Goal: Task Accomplishment & Management: Use online tool/utility

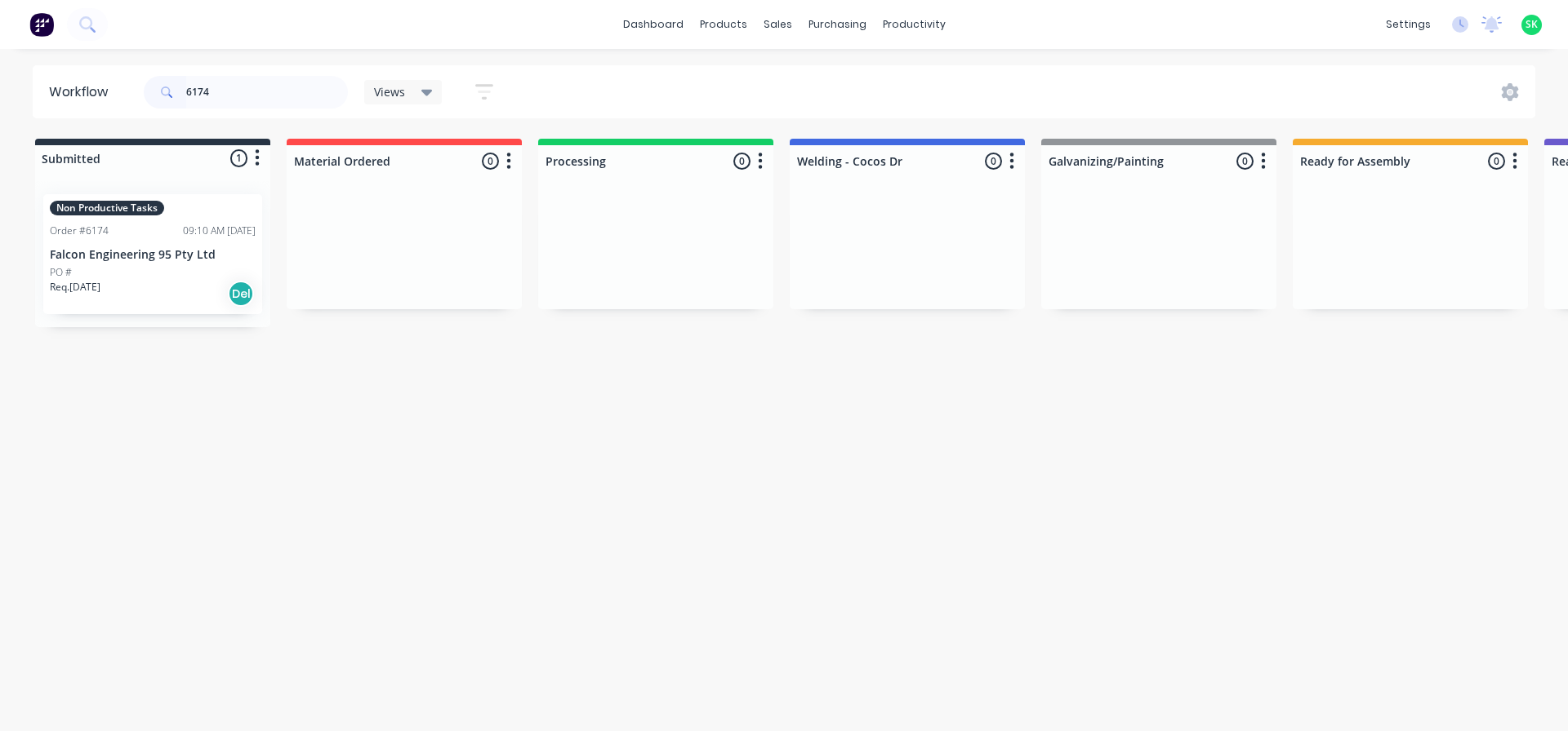
click at [96, 244] on div "Non Productive Tasks Order #6174 09:10 AM [DATE] Falcon Engineering 95 Pty Ltd …" at bounding box center [153, 254] width 219 height 120
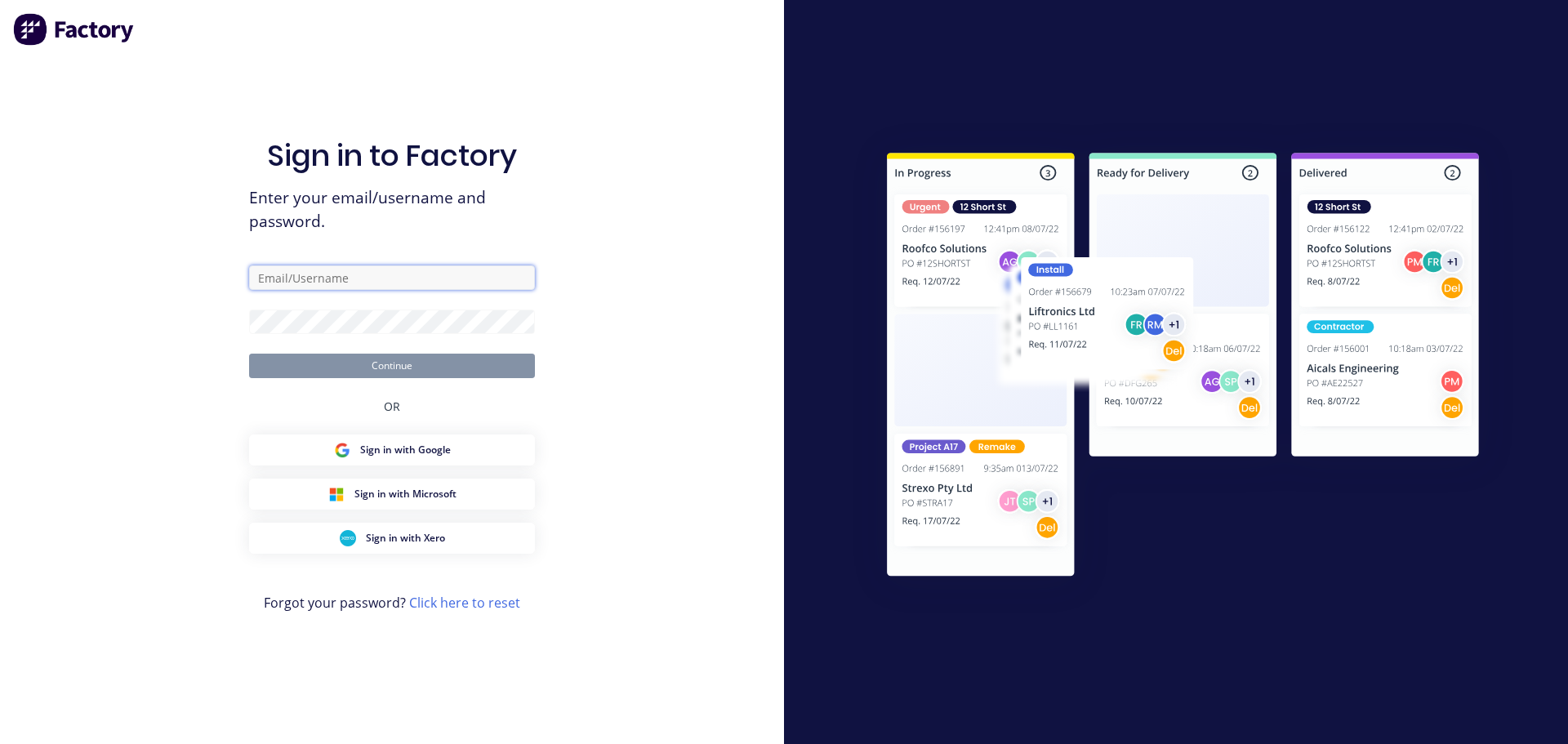
type input "[EMAIL_ADDRESS][DOMAIN_NAME]"
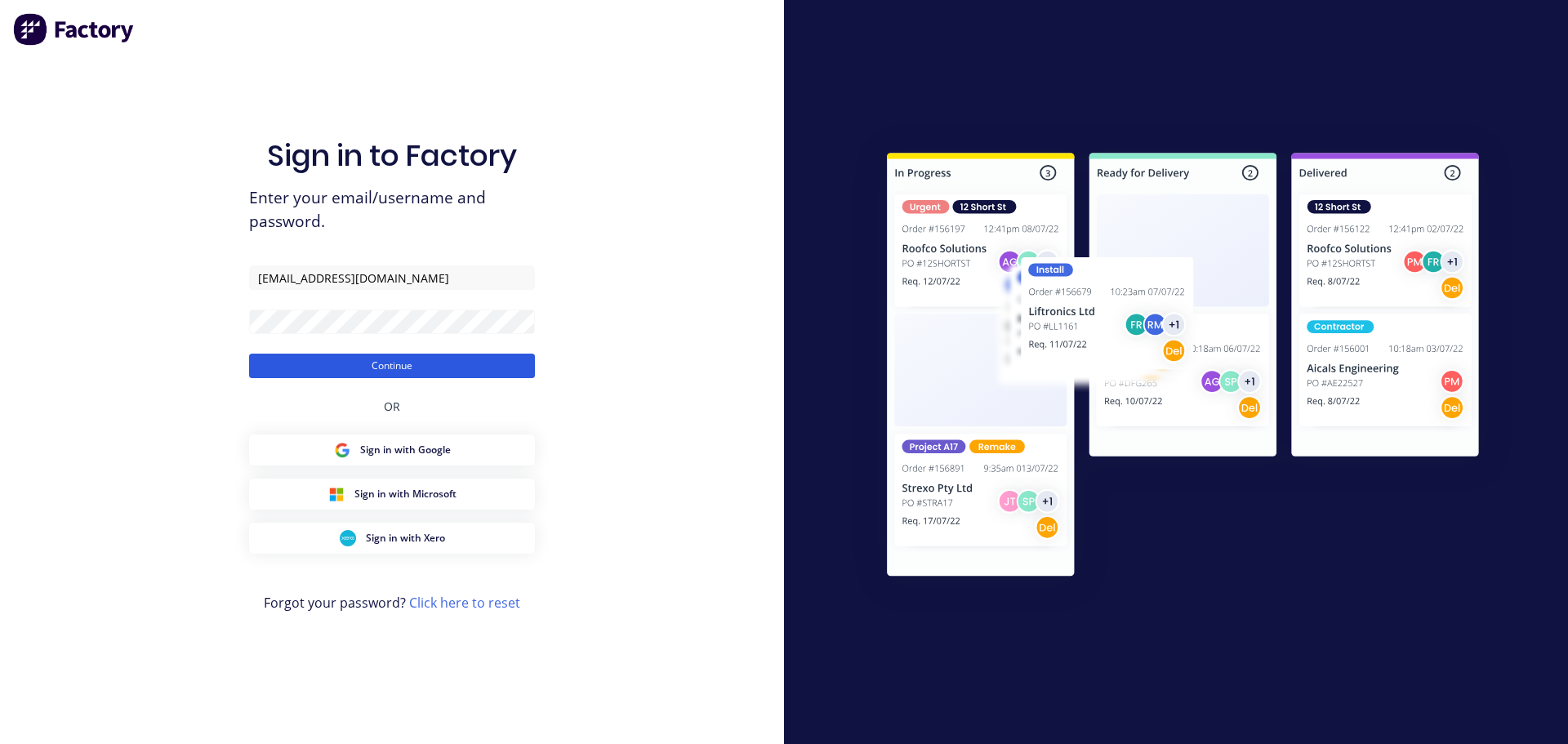
click at [377, 369] on button "Continue" at bounding box center [392, 366] width 286 height 24
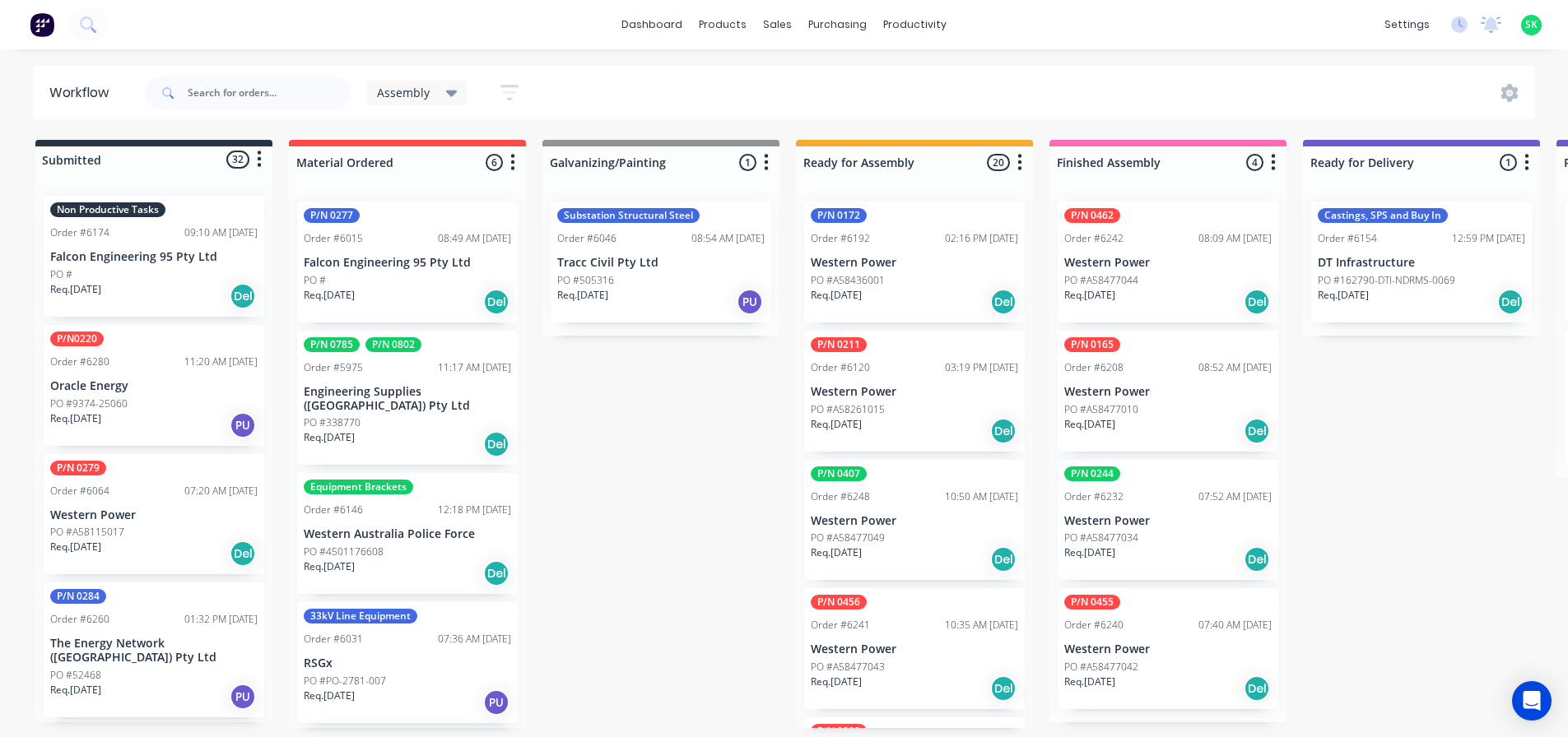
click at [124, 229] on div "Order #6174 09:10 AM [DATE]" at bounding box center [154, 233] width 207 height 15
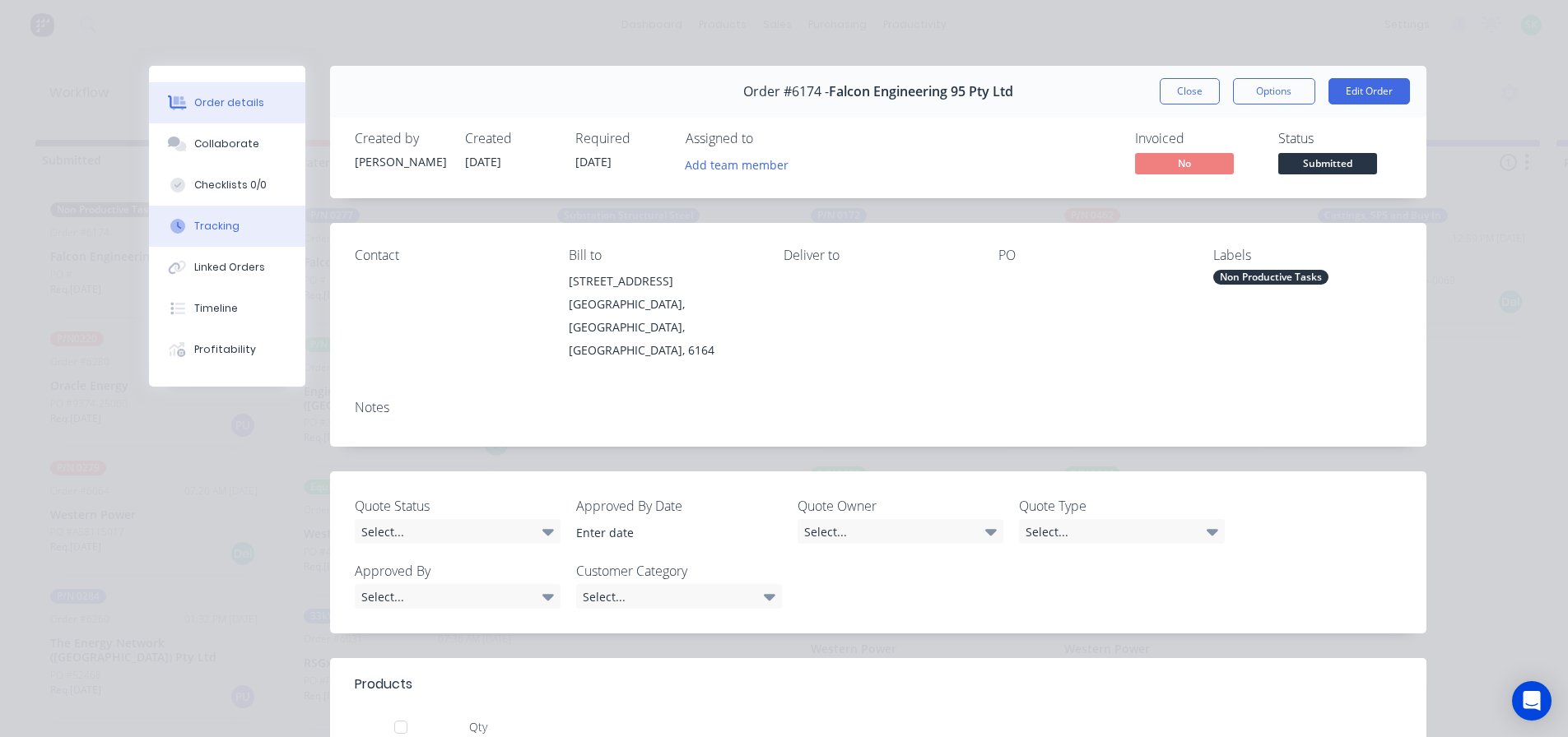
click at [247, 228] on button "Tracking" at bounding box center [228, 226] width 156 height 41
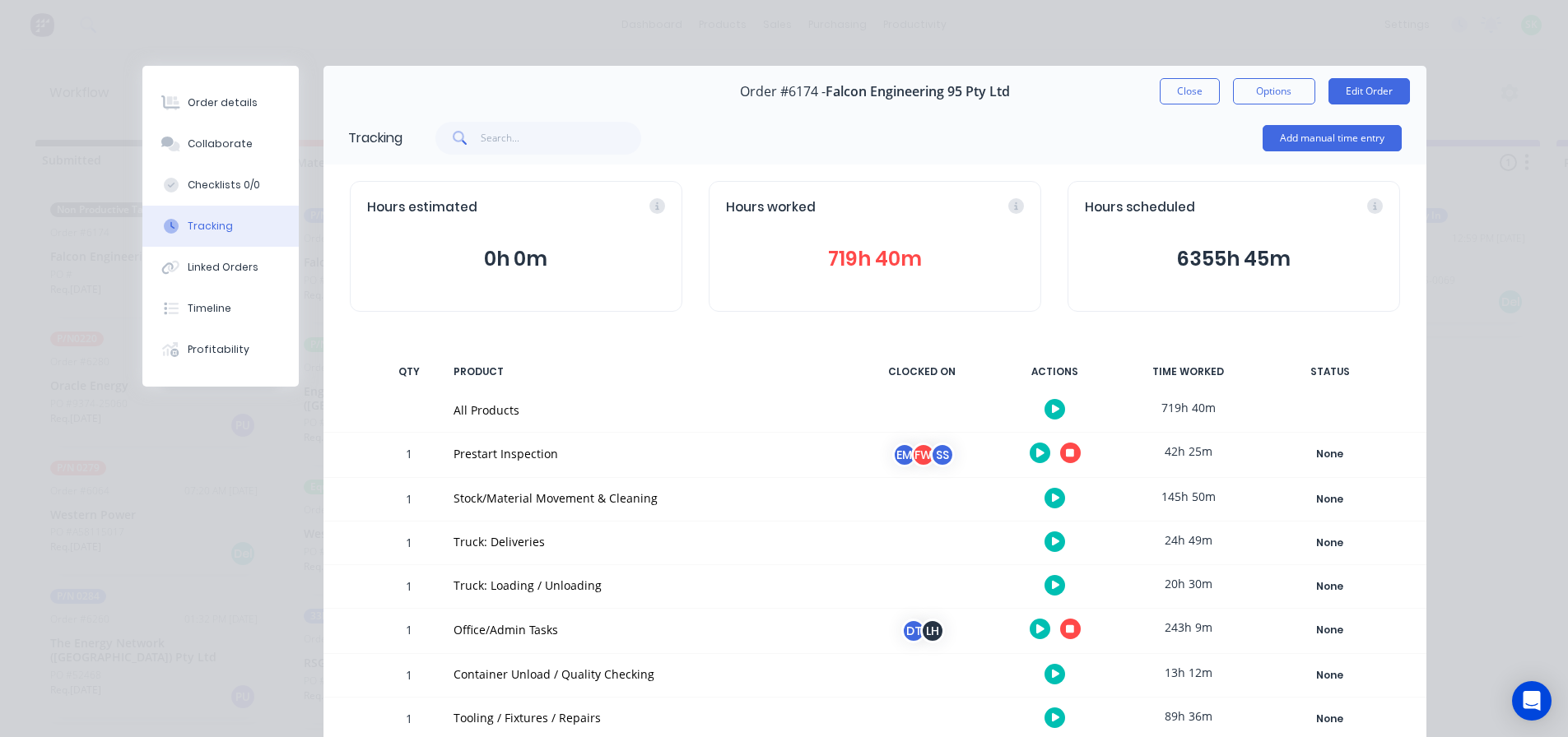
click at [1060, 456] on button "button" at bounding box center [1070, 452] width 20 height 20
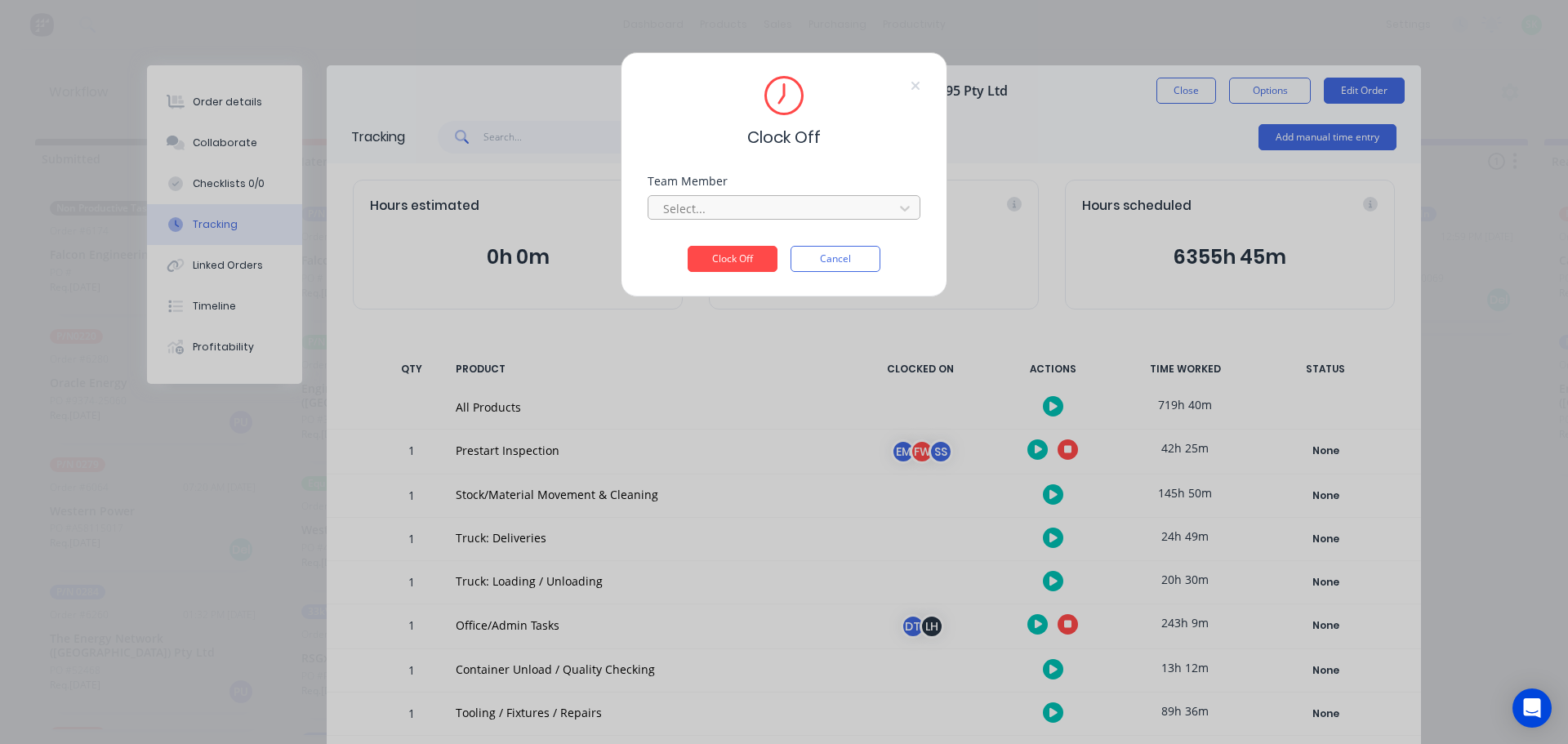
click at [808, 200] on div at bounding box center [773, 208] width 224 height 20
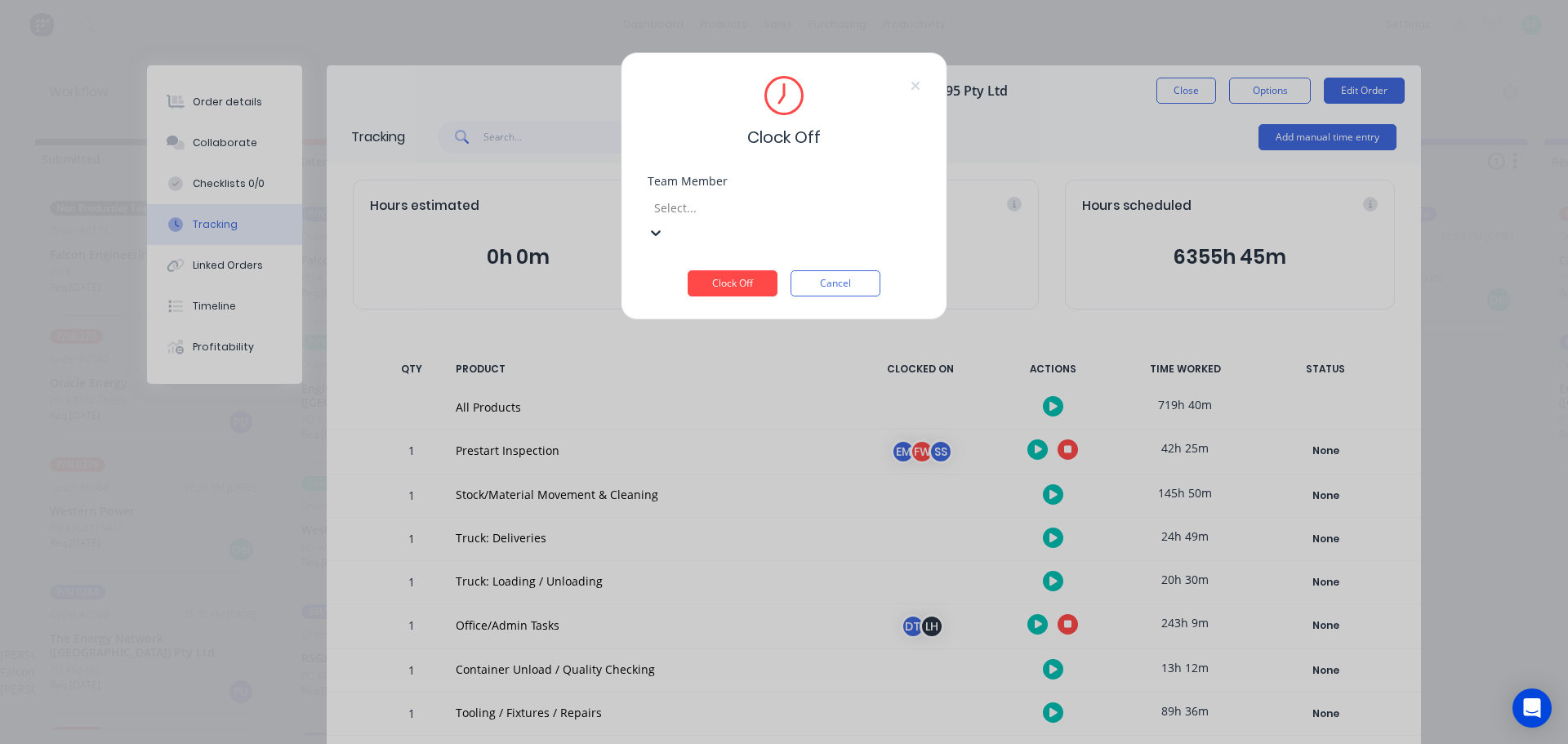
click at [730, 680] on div "[PERSON_NAME]" at bounding box center [777, 688] width 1556 height 17
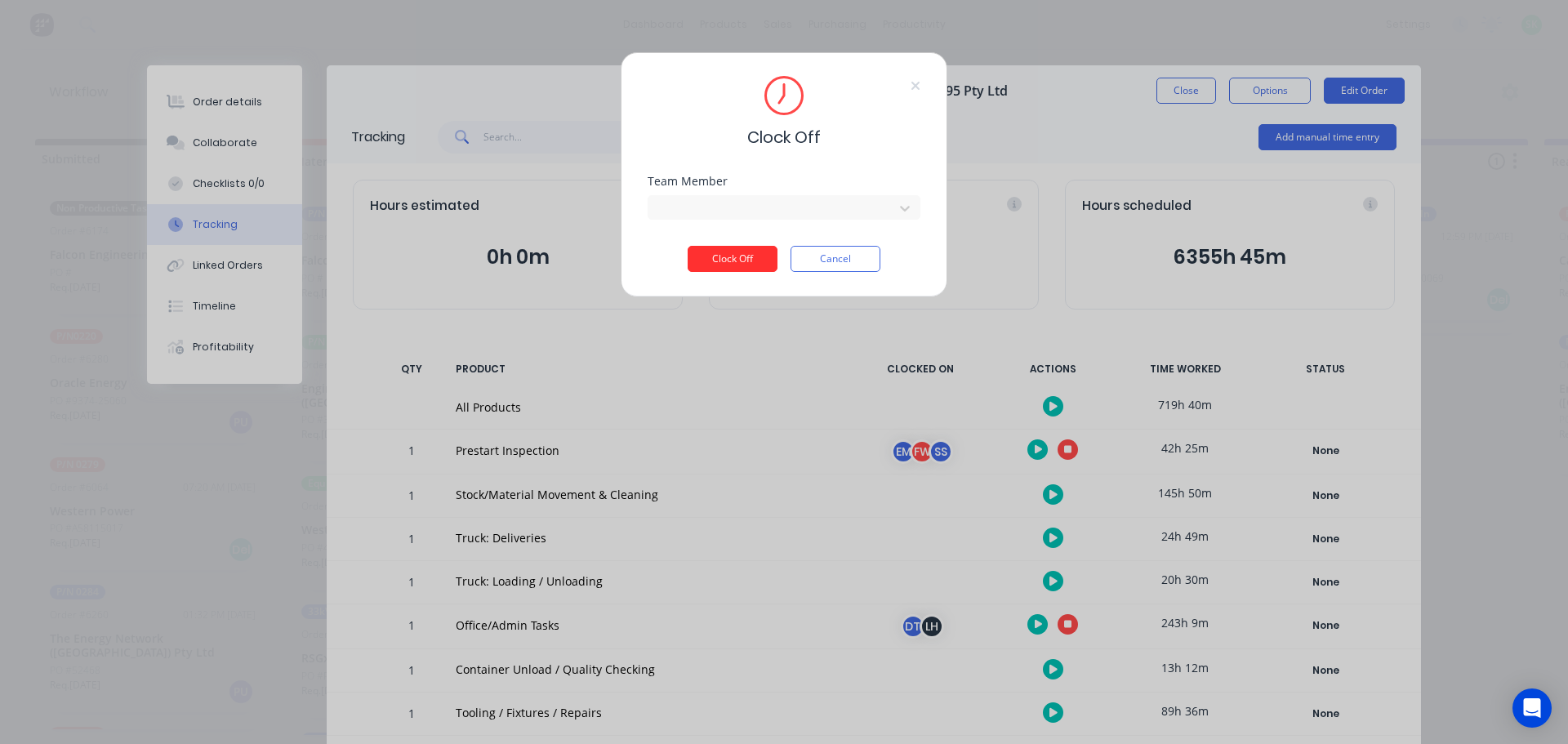
click at [724, 256] on button "Clock Off" at bounding box center [732, 259] width 90 height 26
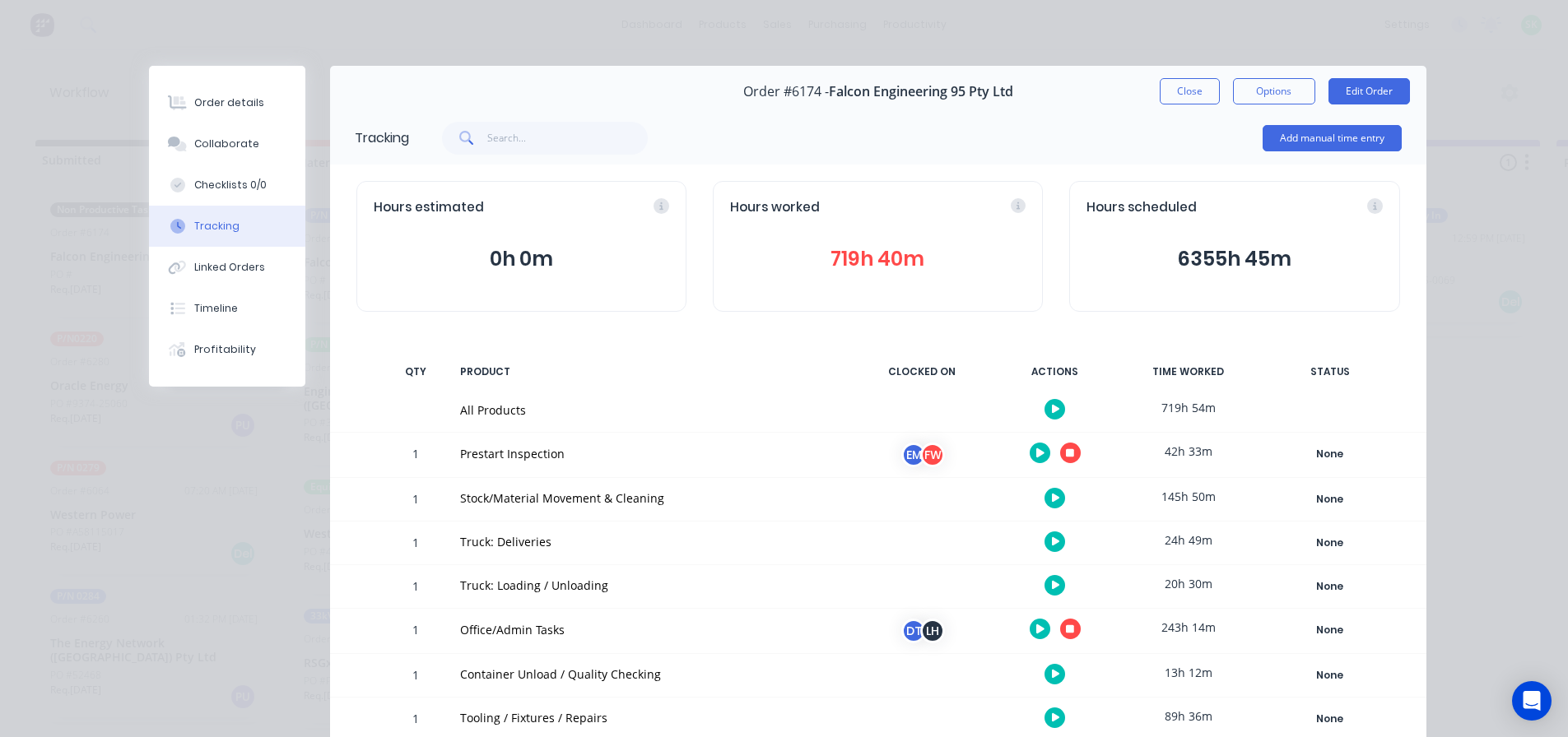
click at [1051, 546] on icon "button" at bounding box center [1055, 542] width 8 height 9
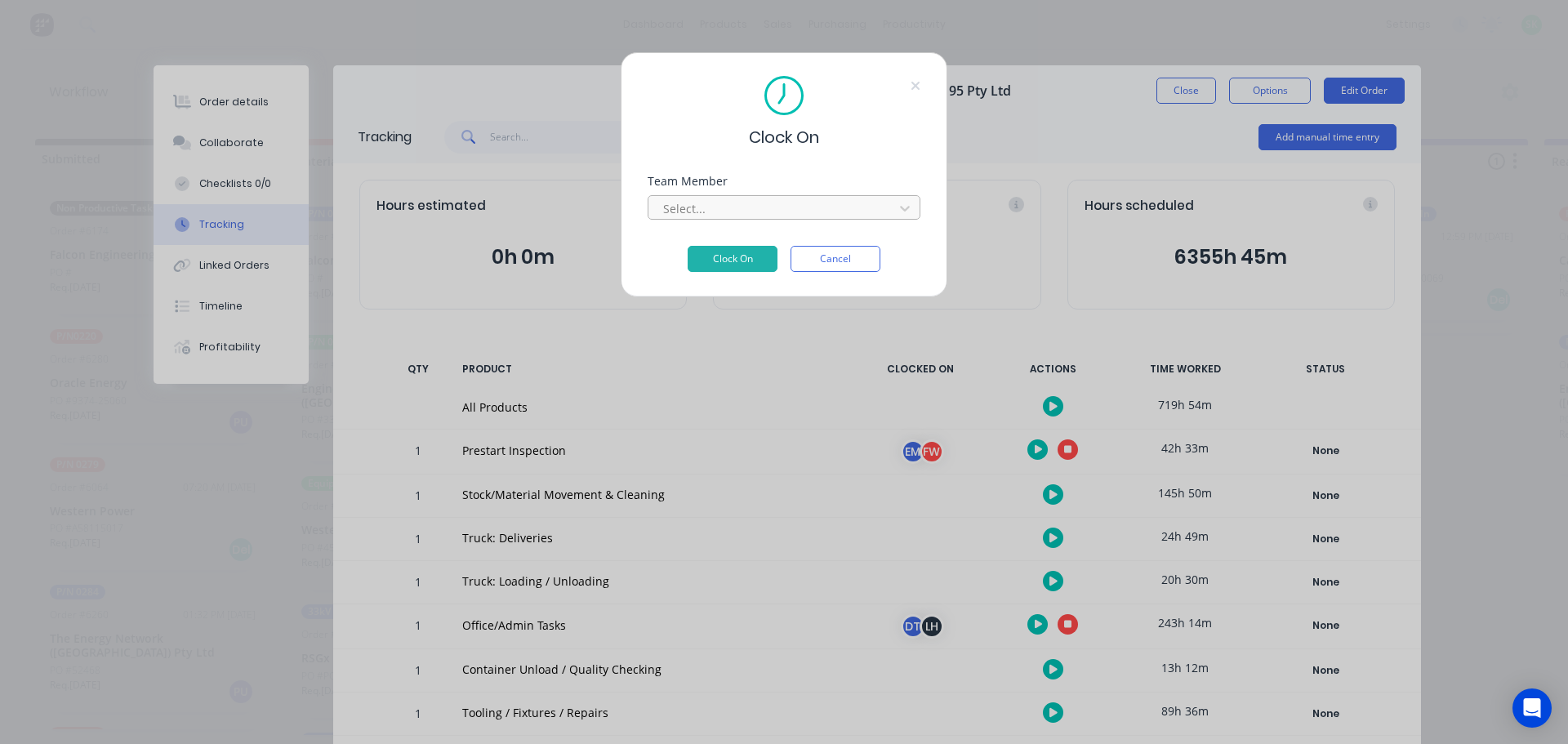
click at [798, 209] on div at bounding box center [773, 208] width 224 height 20
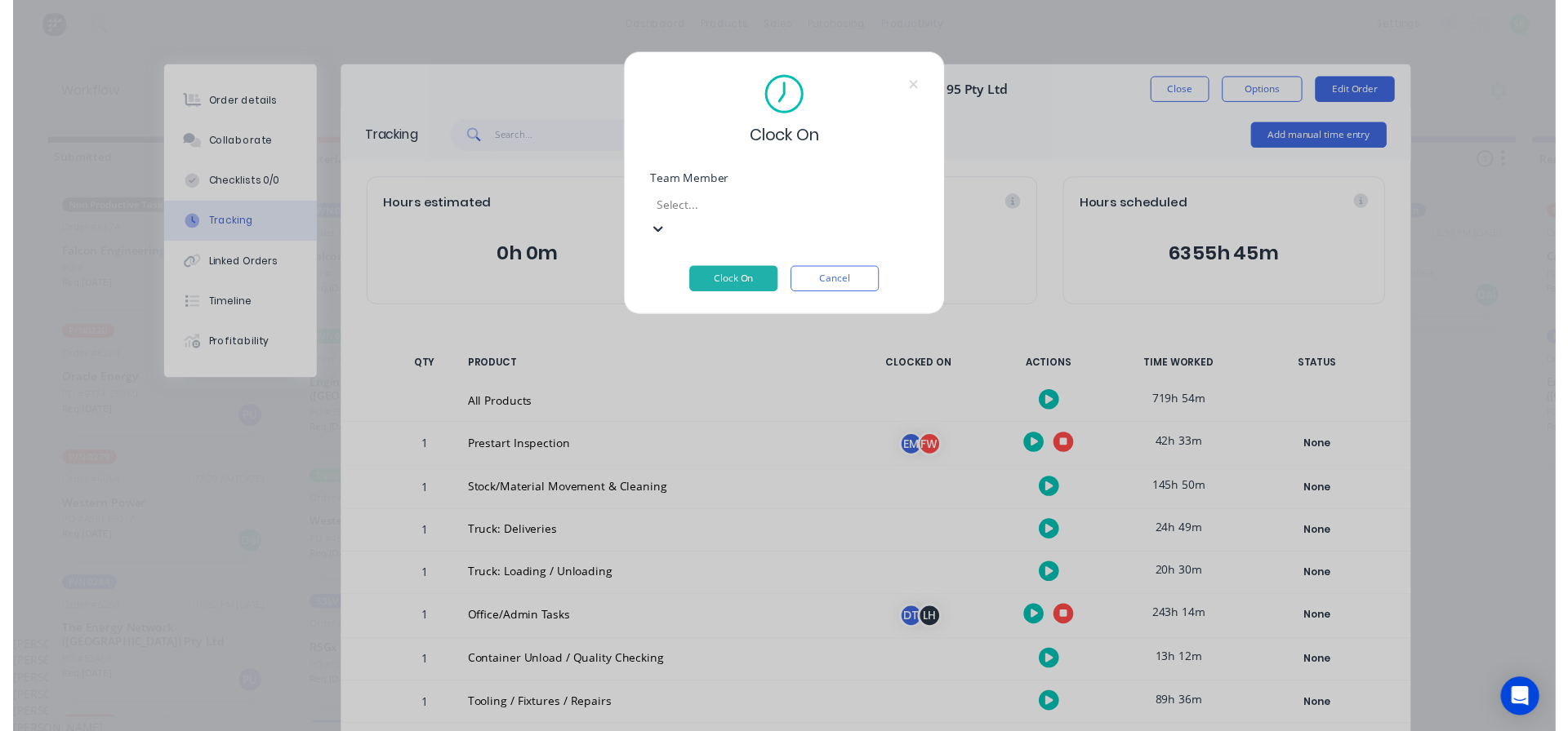
scroll to position [655, 0]
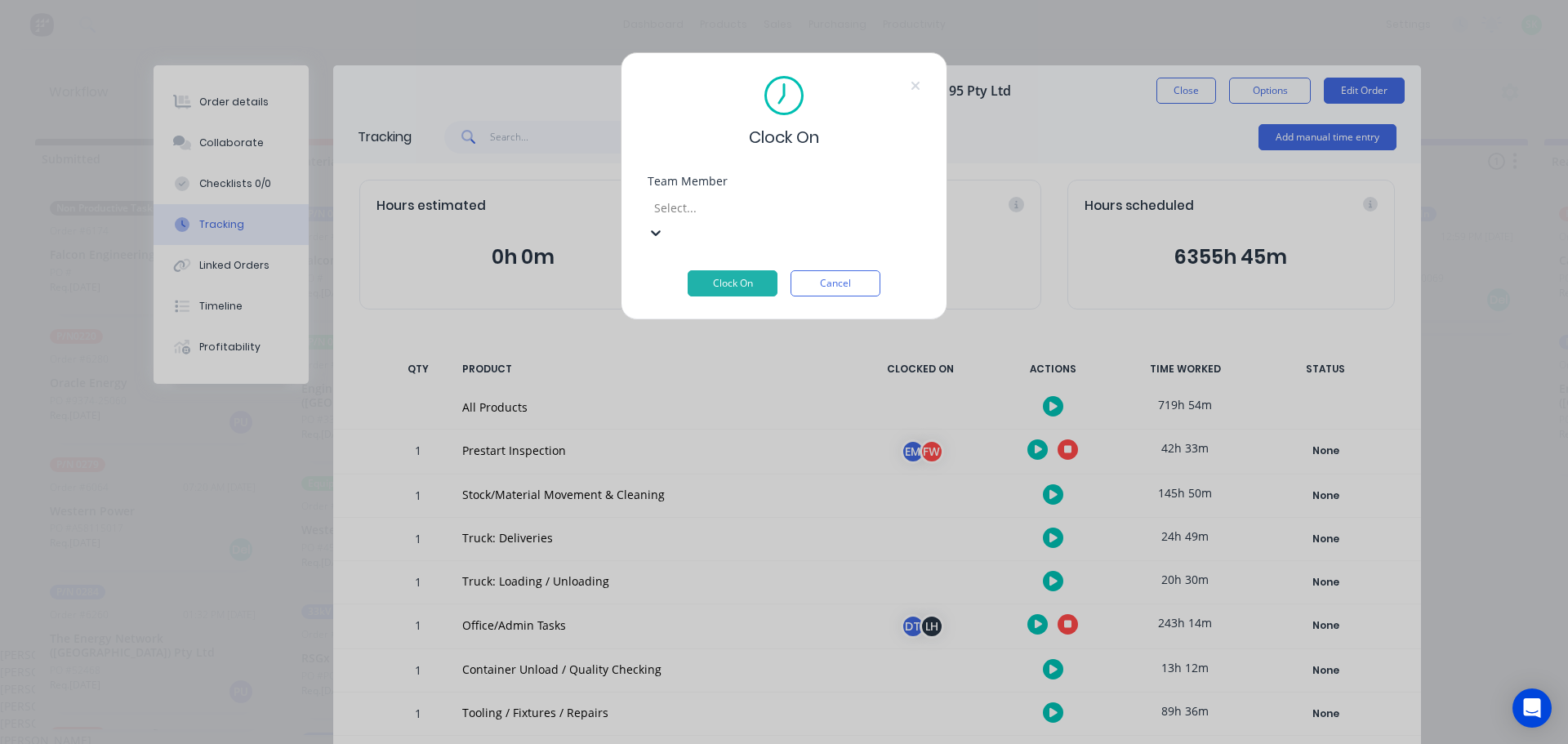
click at [746, 270] on button "Clock On" at bounding box center [732, 283] width 90 height 26
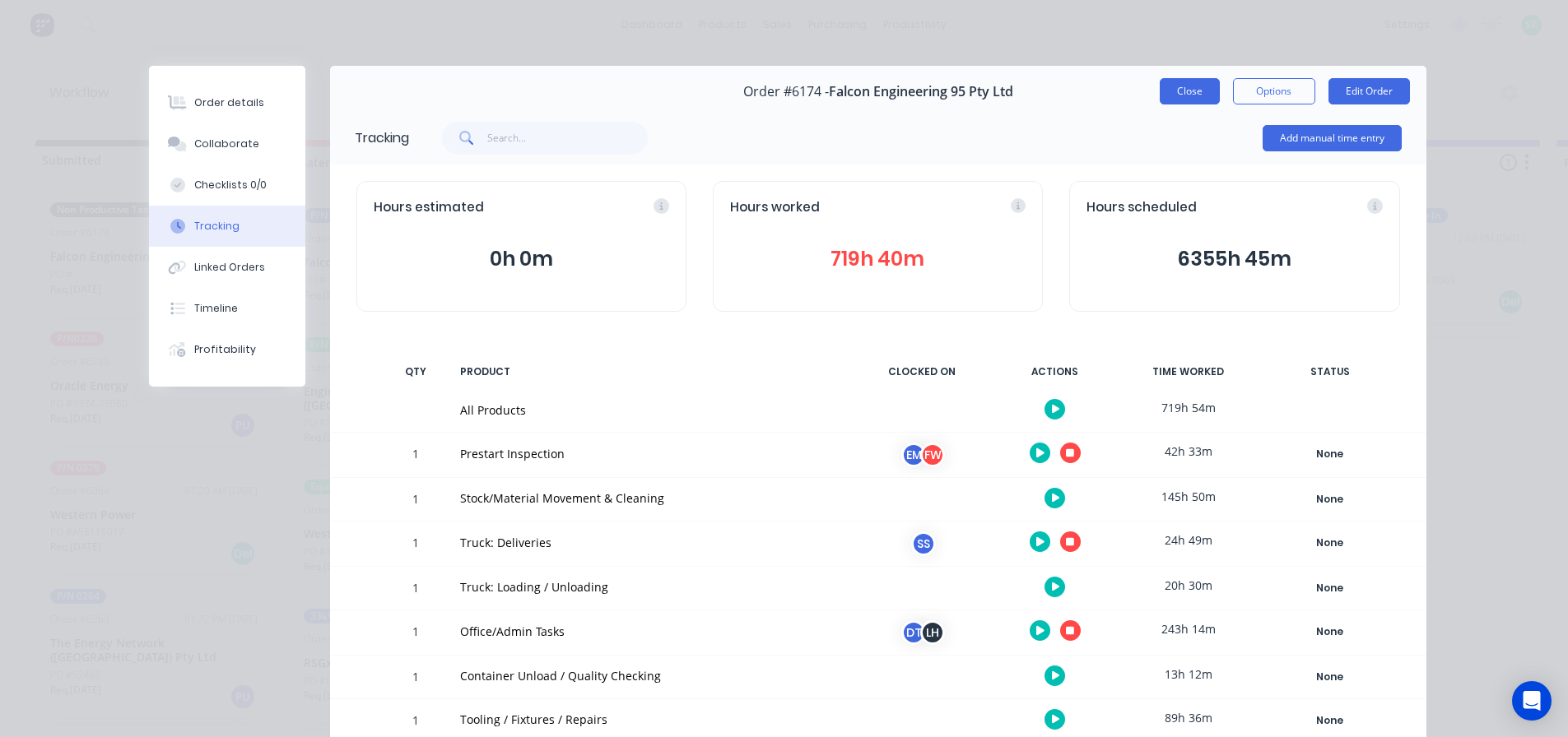
click at [1176, 94] on button "Close" at bounding box center [1189, 91] width 60 height 26
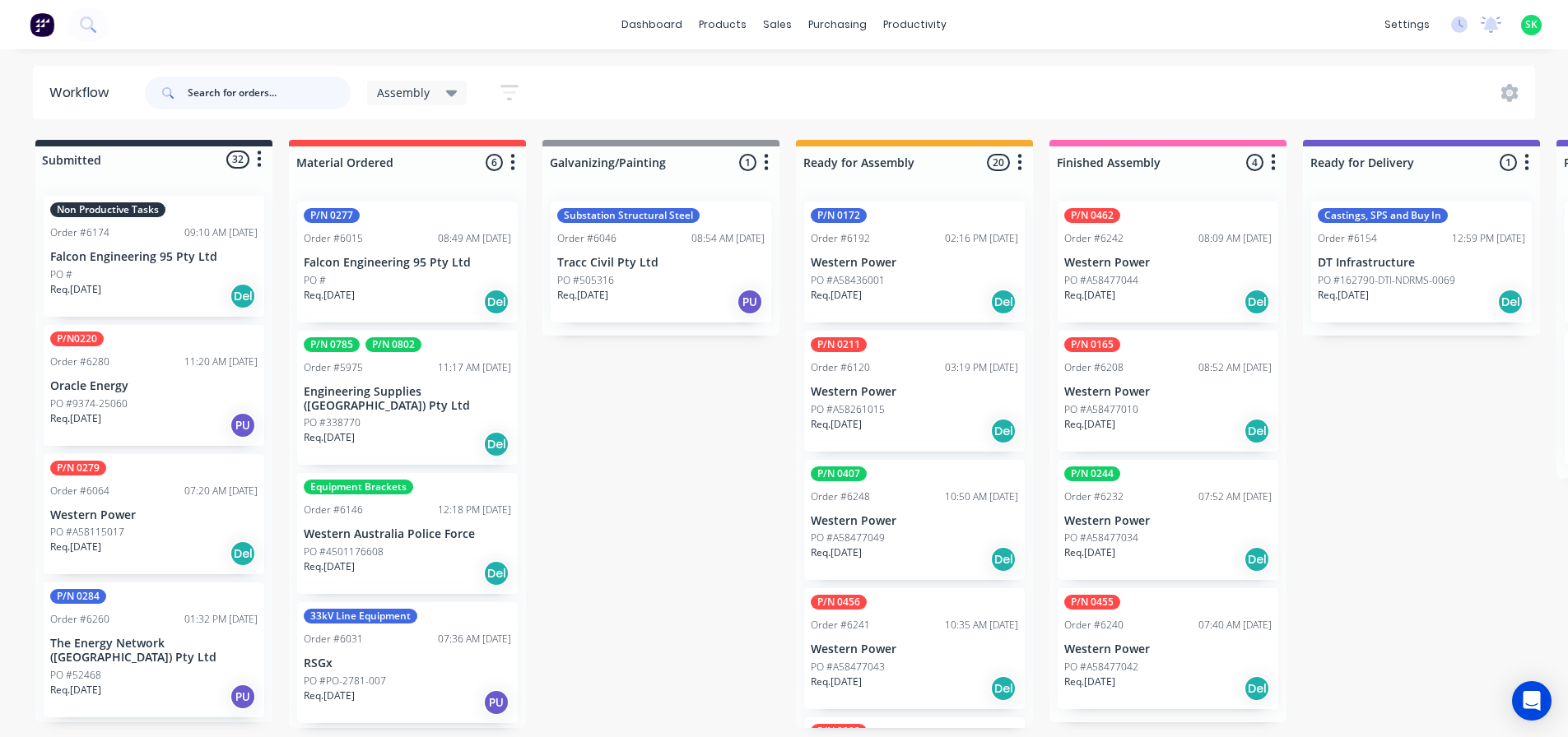
click at [214, 86] on input "text" at bounding box center [270, 92] width 163 height 33
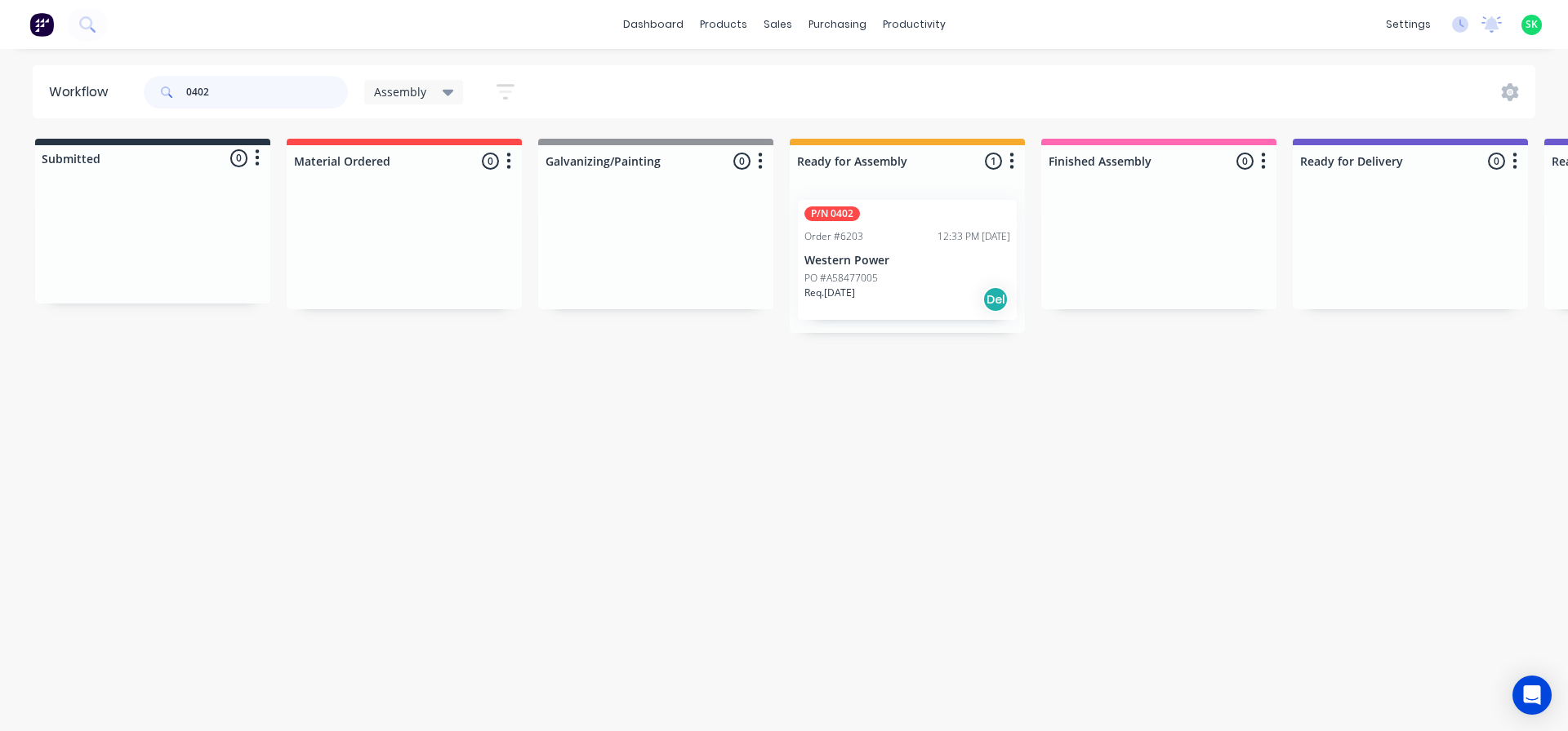
type input "0402"
click at [913, 281] on div "PO #A58477005" at bounding box center [907, 278] width 206 height 15
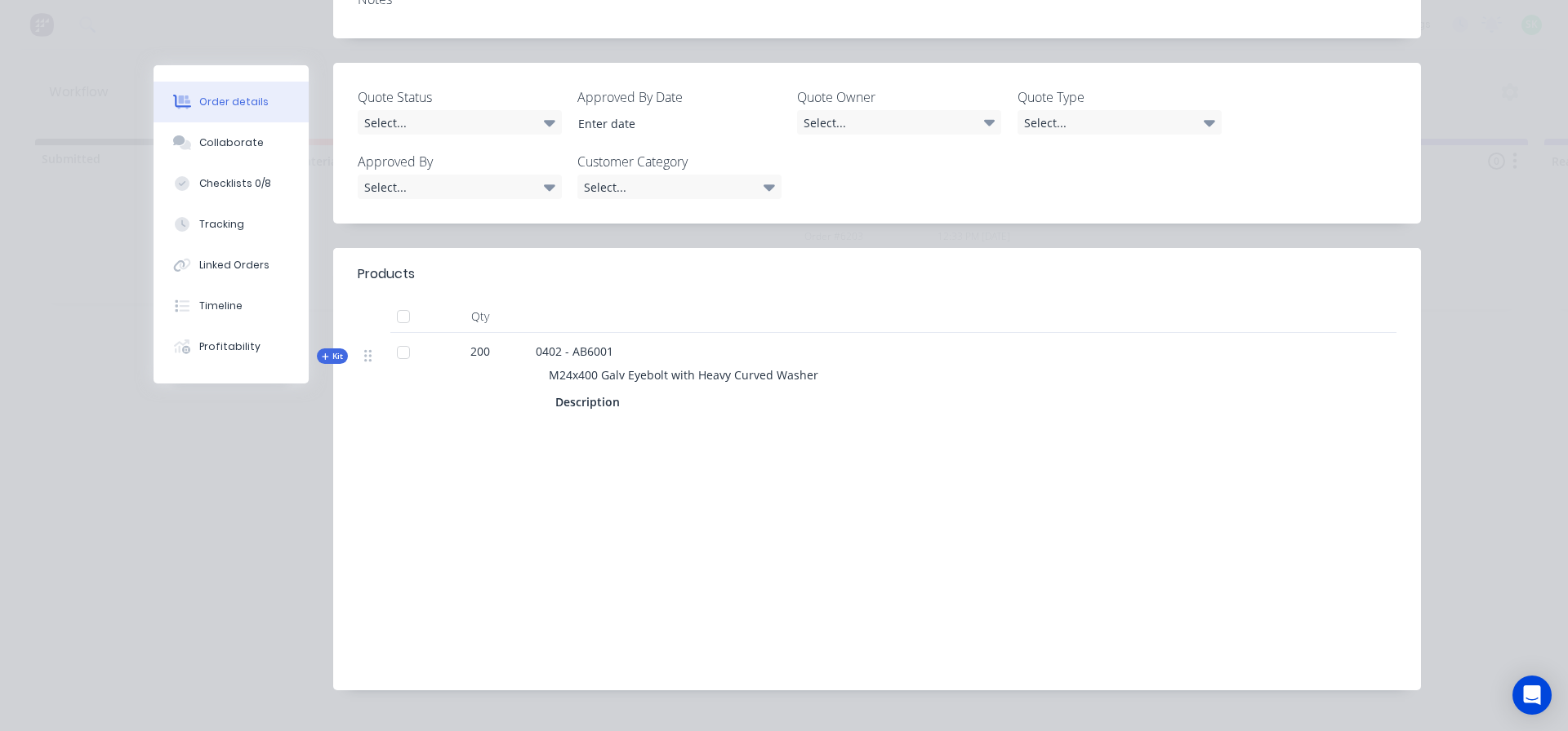
scroll to position [408, 0]
click at [236, 228] on button "Tracking" at bounding box center [231, 224] width 155 height 41
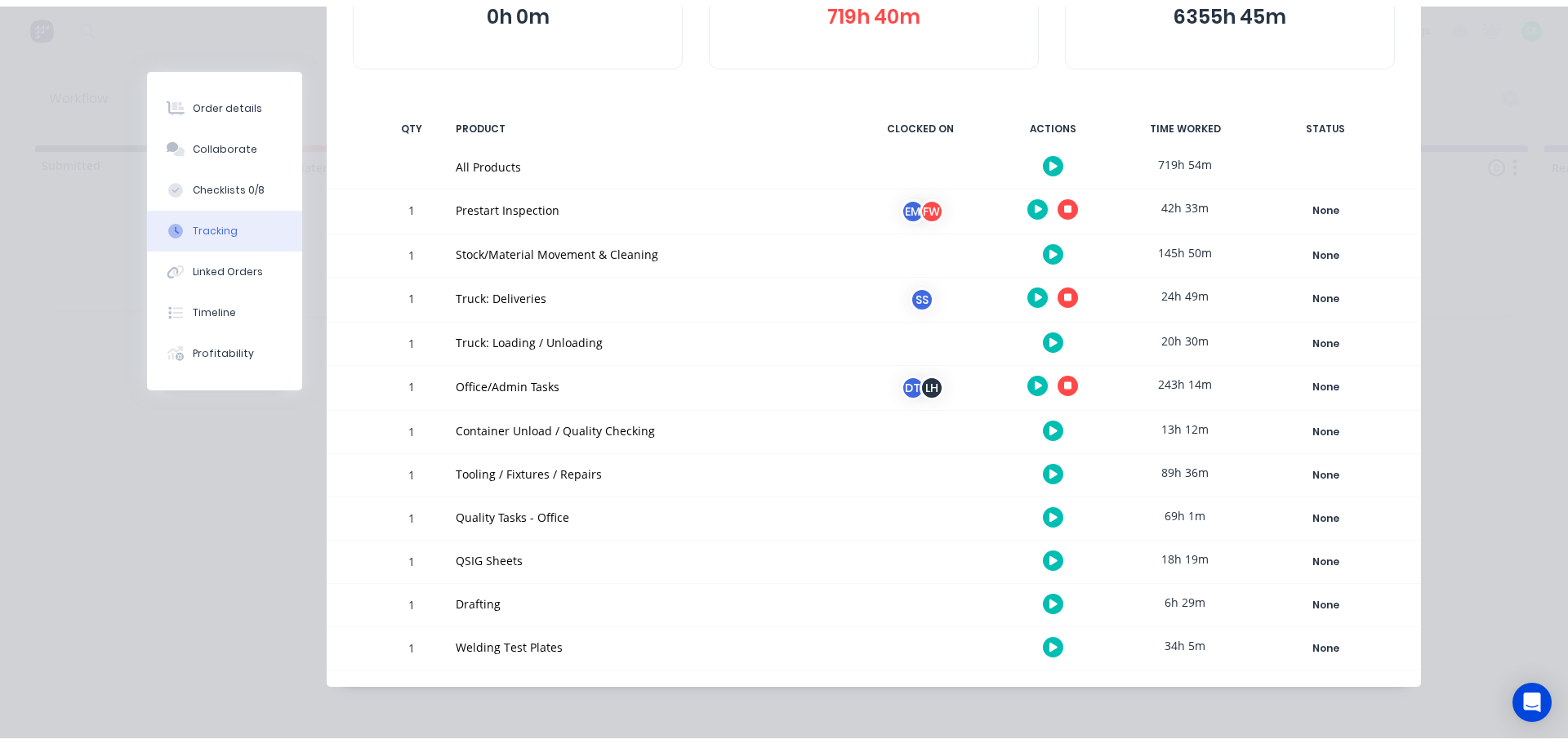
scroll to position [0, 0]
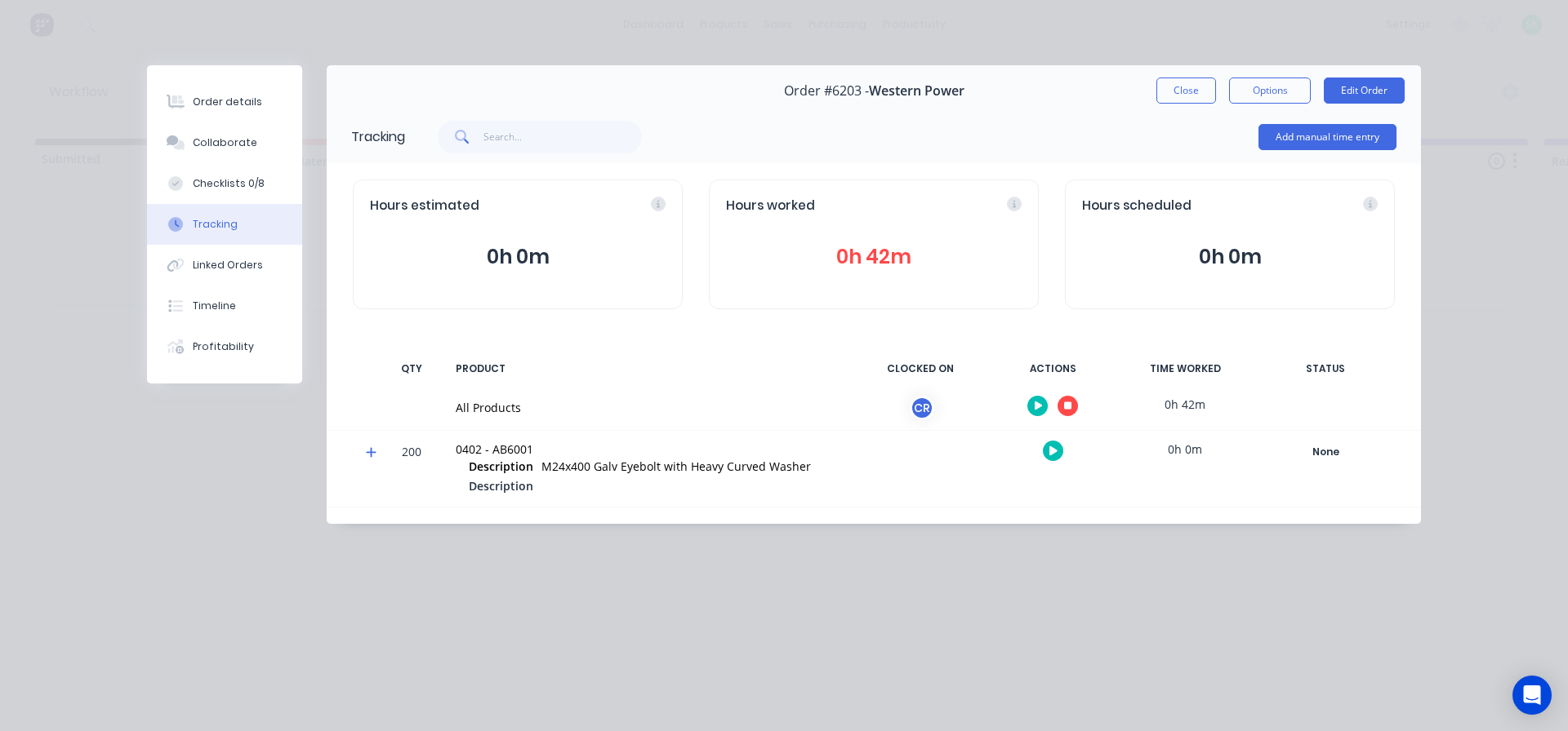
click at [1065, 405] on icon "button" at bounding box center [1068, 406] width 8 height 8
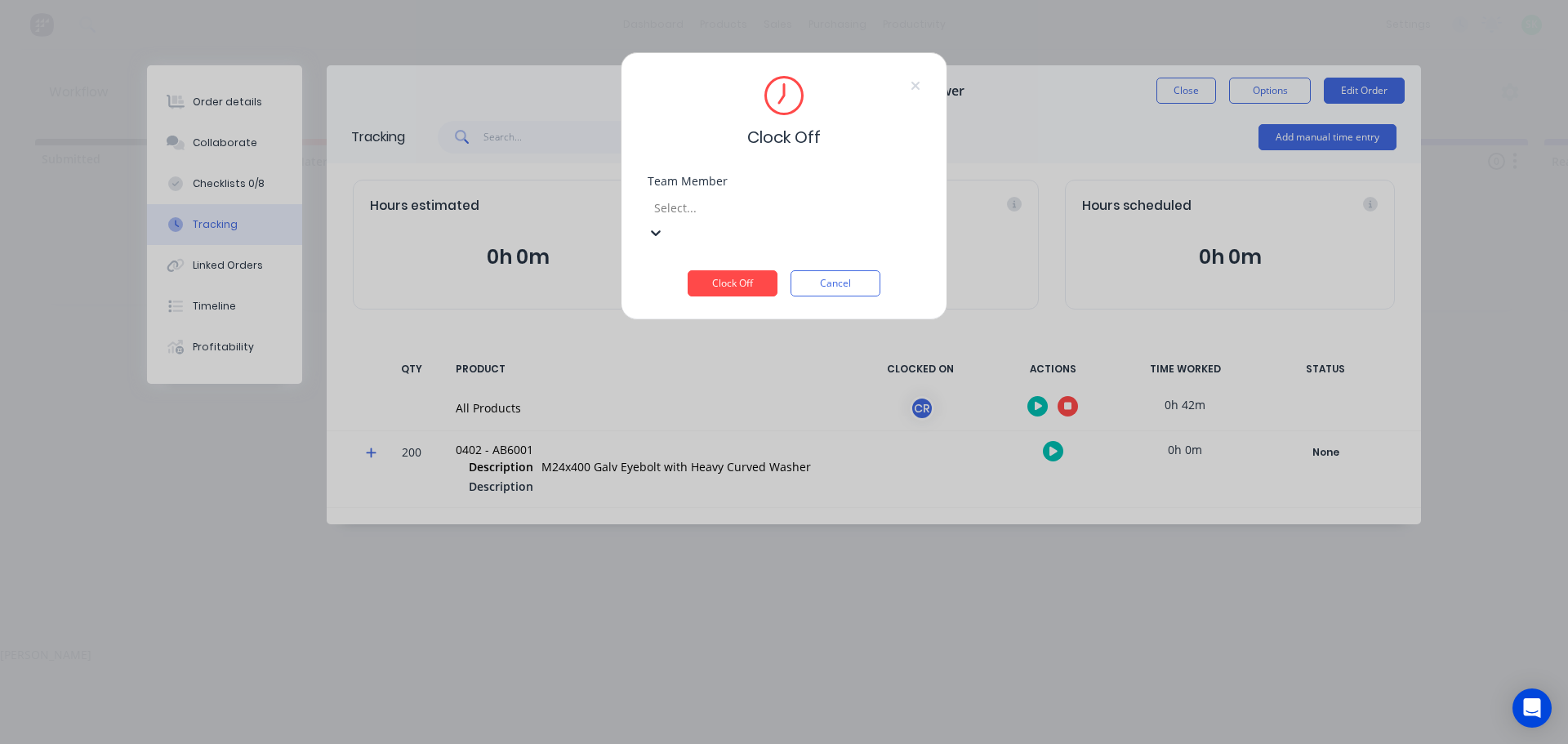
click at [827, 208] on div at bounding box center [770, 207] width 235 height 20
click at [744, 646] on div "[PERSON_NAME]" at bounding box center [784, 654] width 1568 height 17
click at [728, 270] on button "Clock Off" at bounding box center [732, 283] width 90 height 26
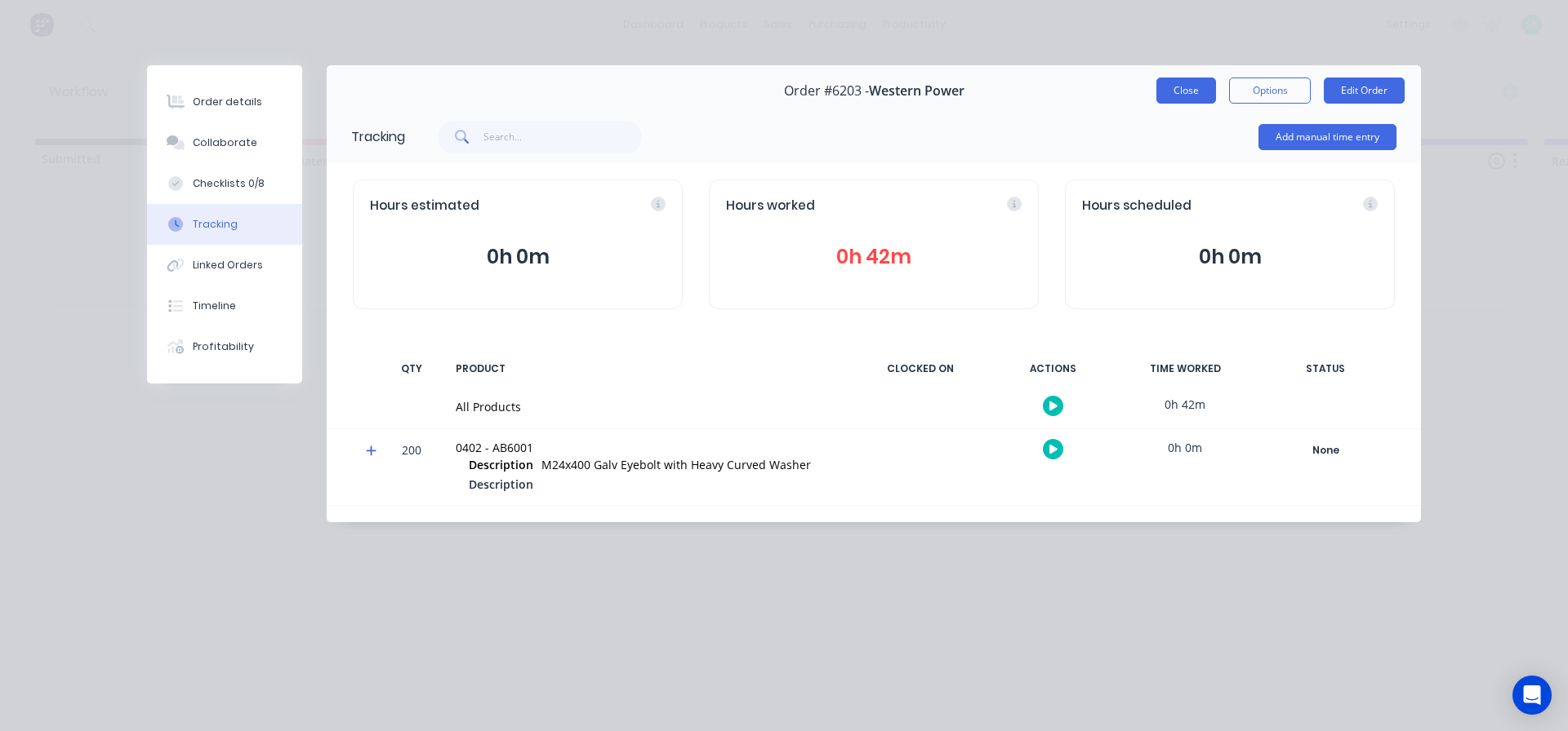
click at [1194, 85] on button "Close" at bounding box center [1186, 91] width 59 height 26
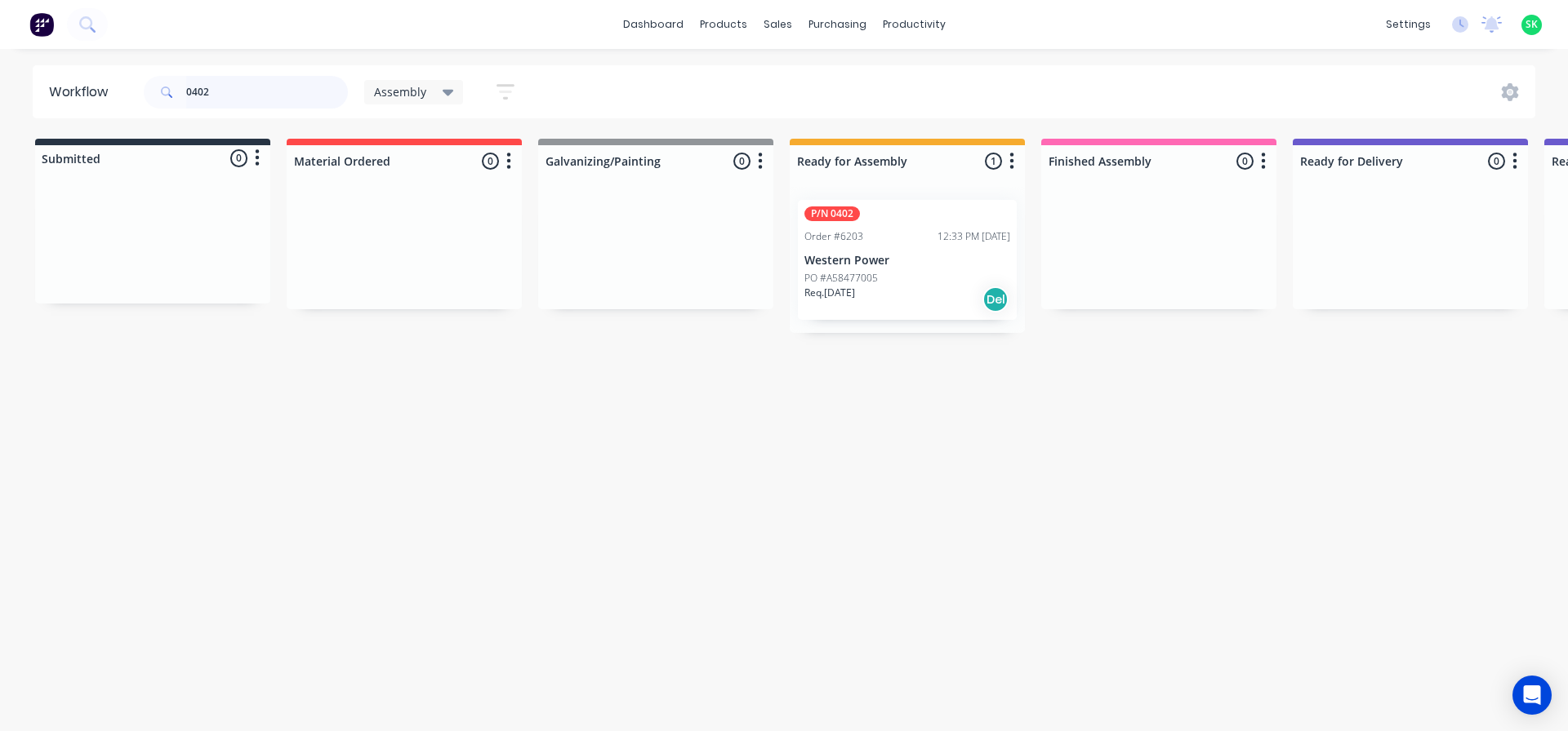
drag, startPoint x: 214, startPoint y: 92, endPoint x: 29, endPoint y: 46, distance: 190.6
click at [1, 79] on div "Workflow 0402 Assembly Save new view None edit Assembly (Default) edit Fabricat…" at bounding box center [784, 91] width 1568 height 53
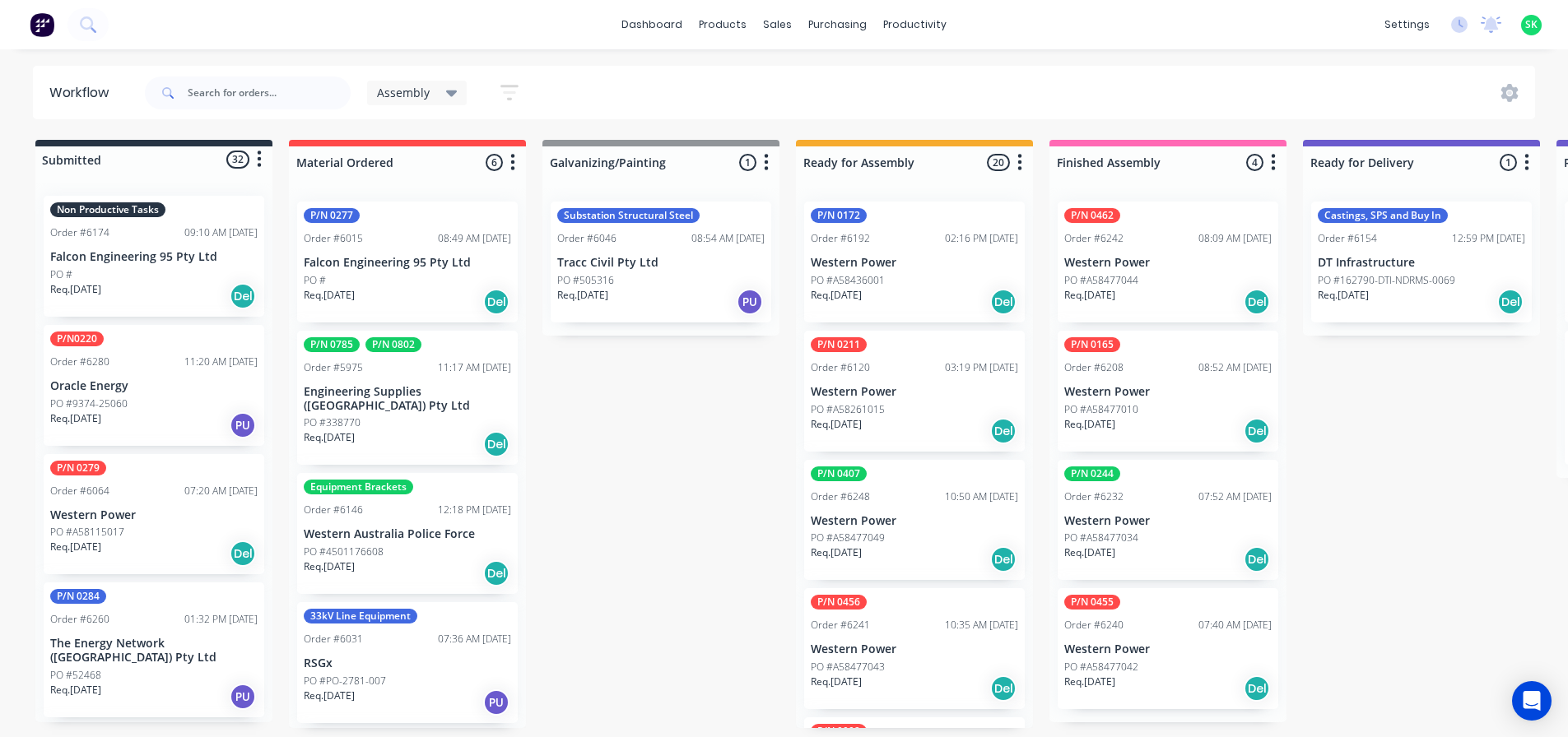
click at [67, 255] on p "Falcon Engineering 95 Pty Ltd" at bounding box center [154, 257] width 207 height 14
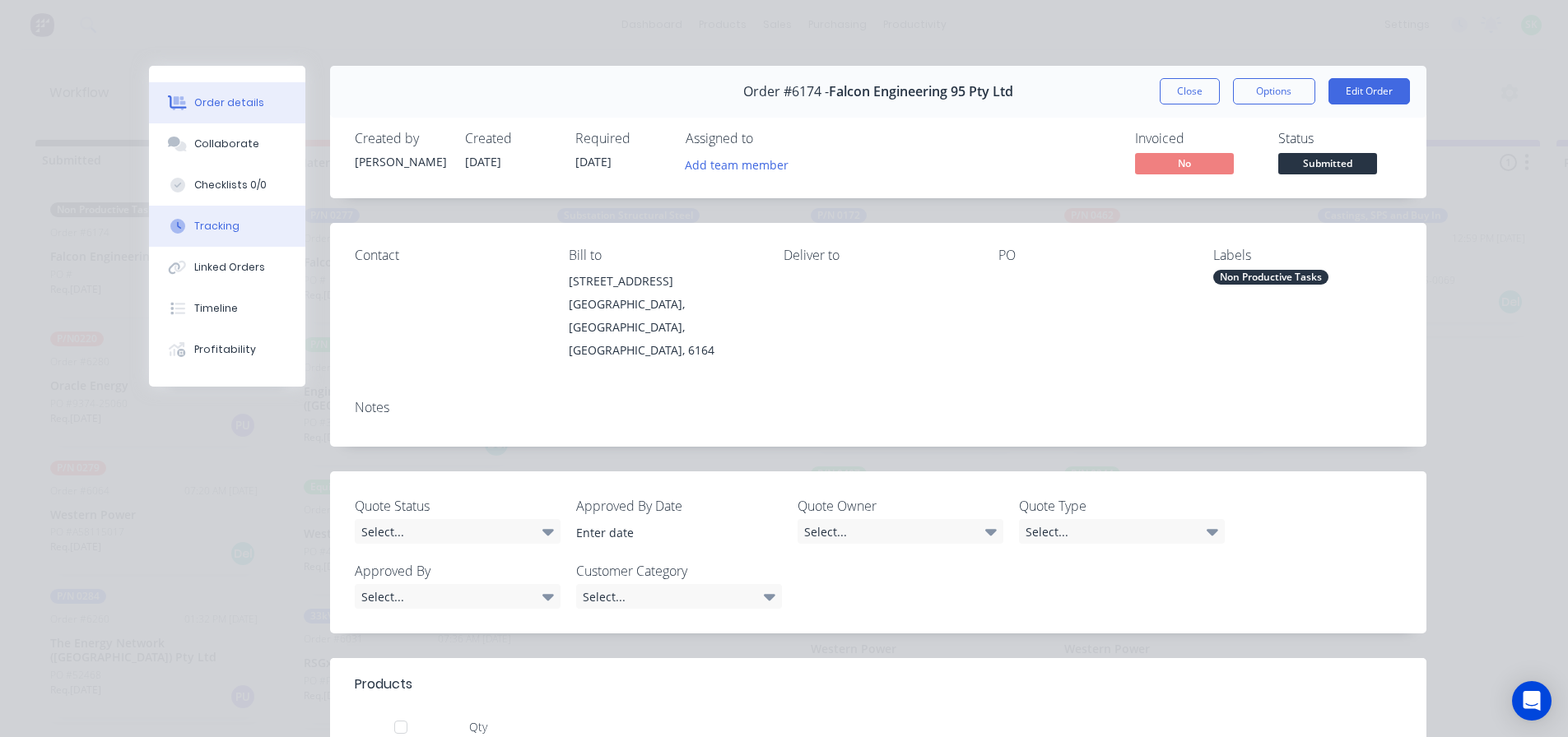
click at [251, 231] on button "Tracking" at bounding box center [228, 226] width 156 height 41
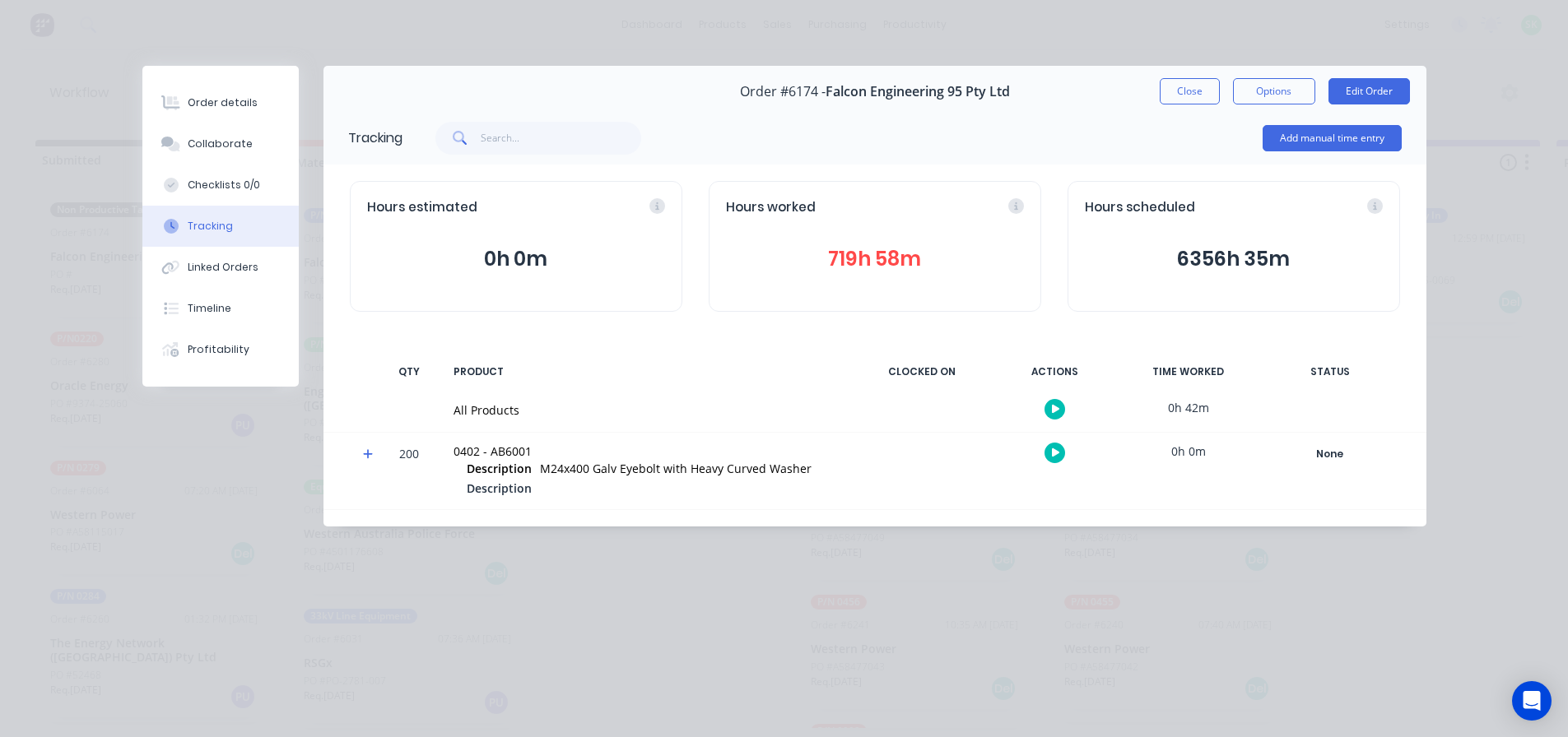
click at [1054, 406] on icon "button" at bounding box center [1055, 409] width 8 height 9
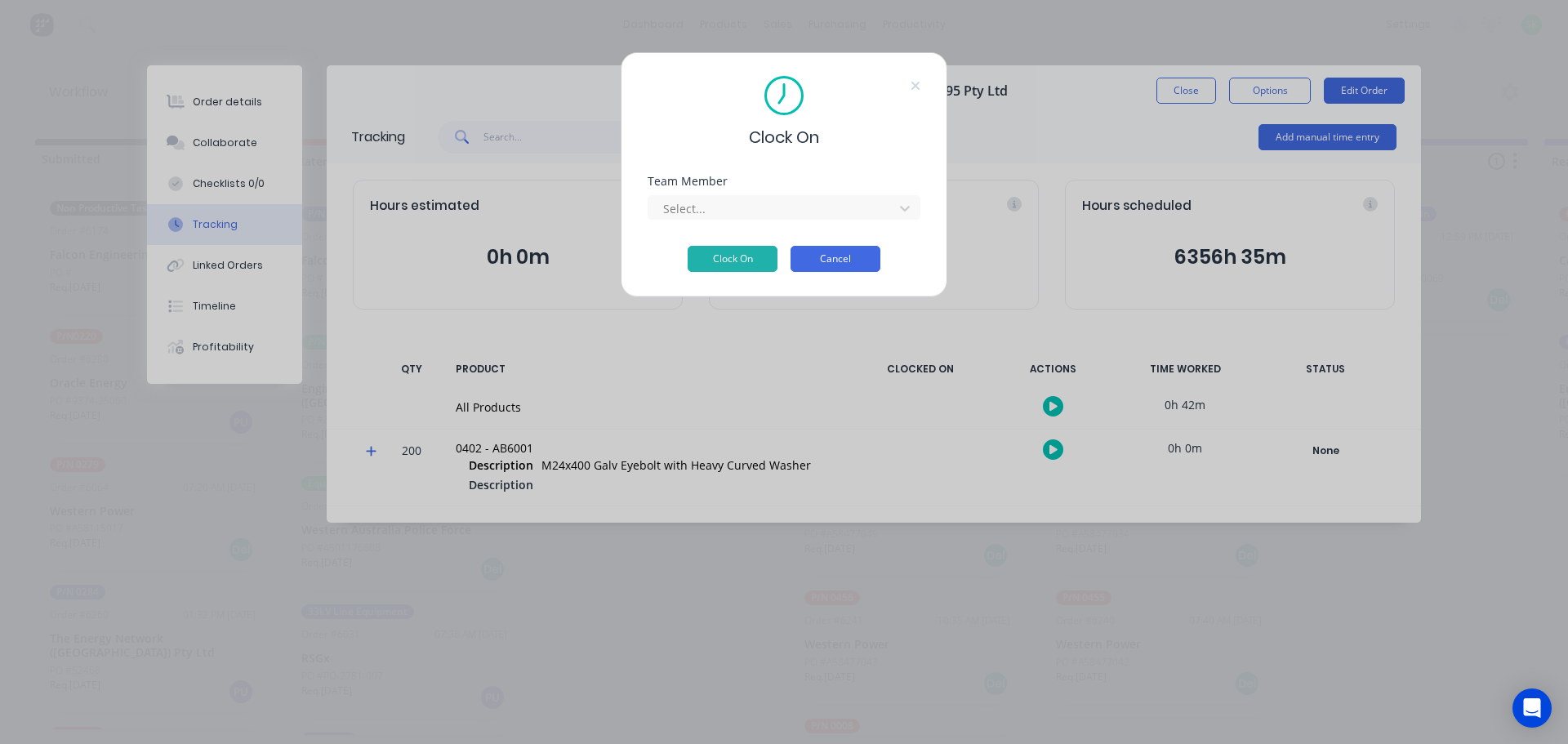
click at [850, 263] on button "Cancel" at bounding box center [835, 259] width 90 height 26
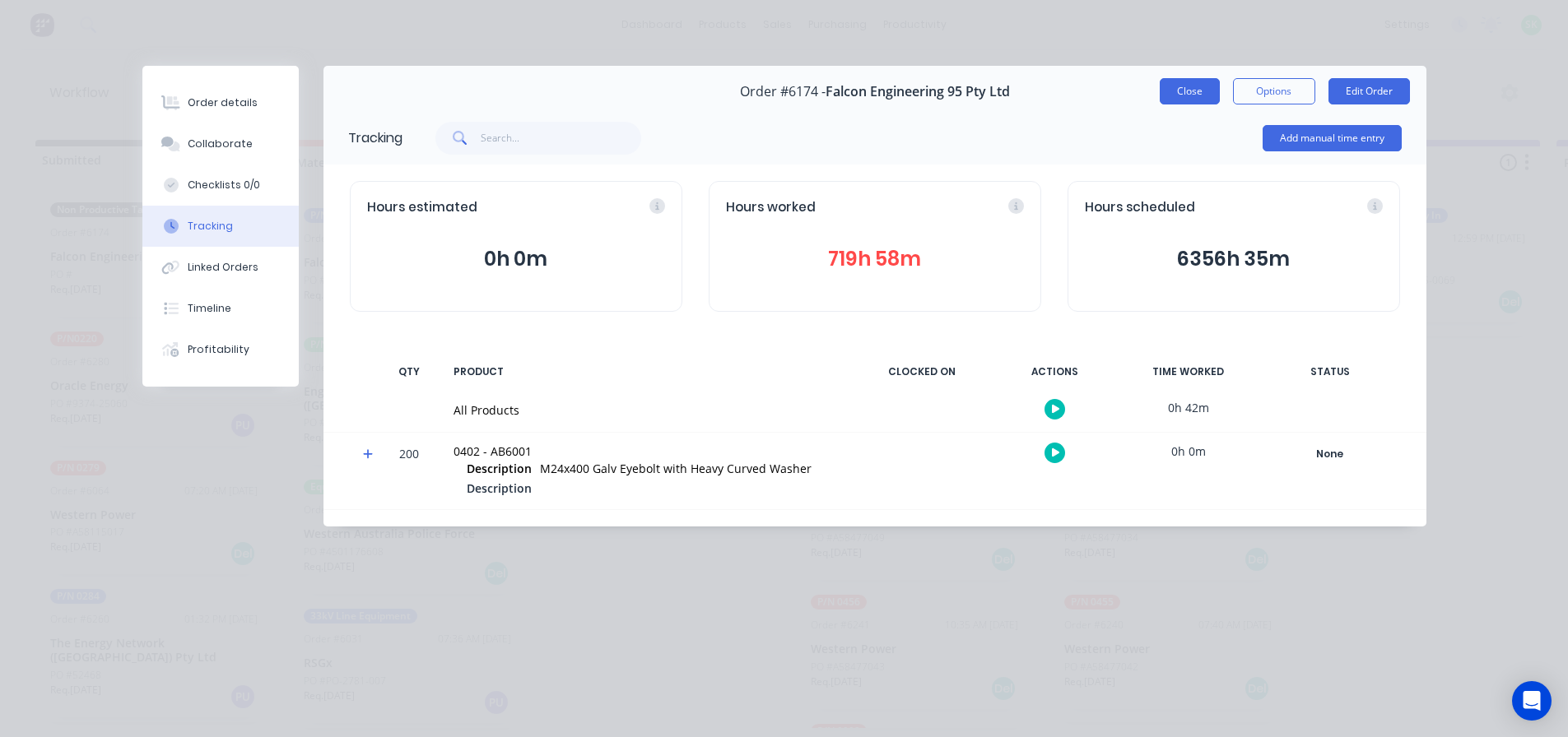
click at [1204, 98] on button "Close" at bounding box center [1189, 91] width 60 height 26
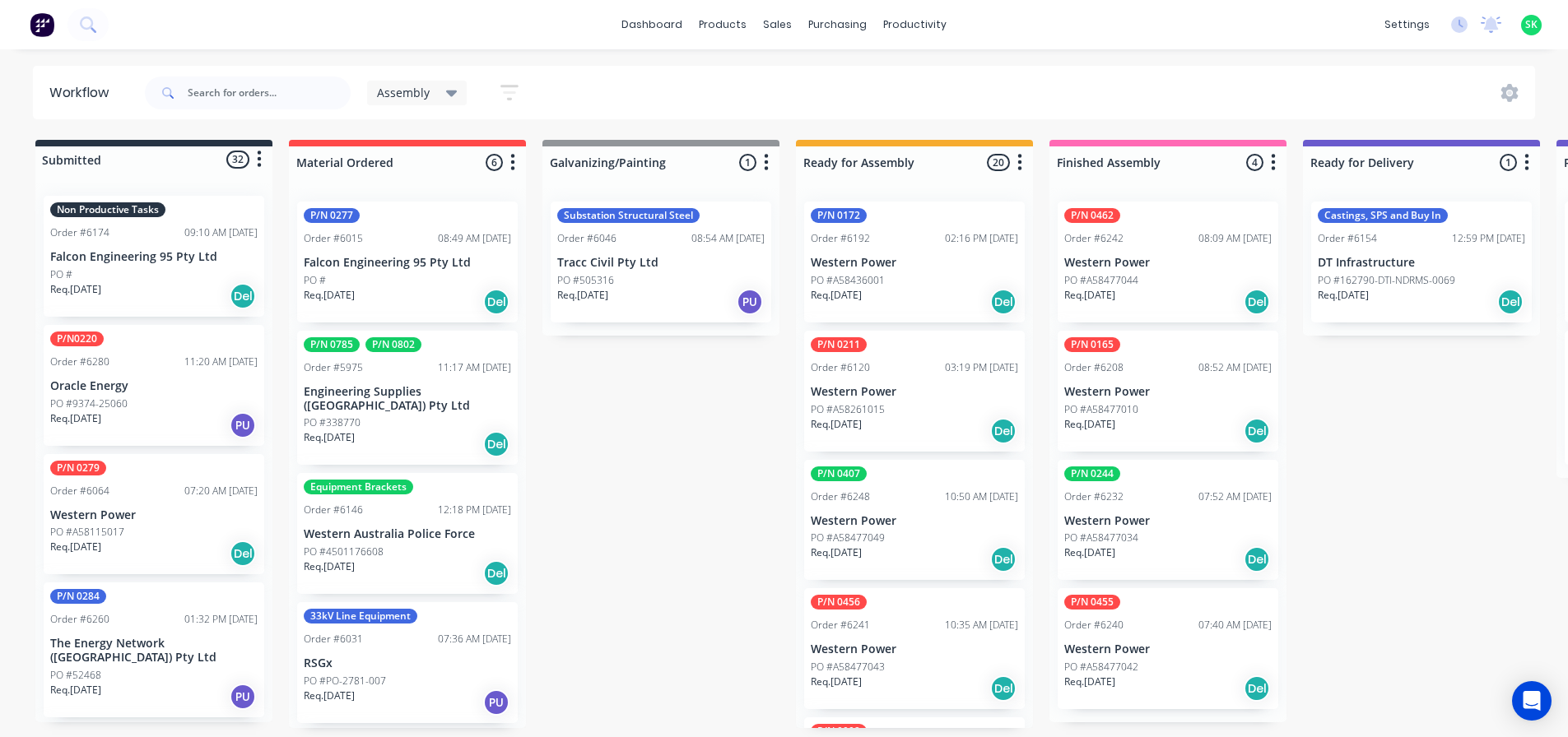
click at [137, 253] on p "Falcon Engineering 95 Pty Ltd" at bounding box center [154, 257] width 207 height 14
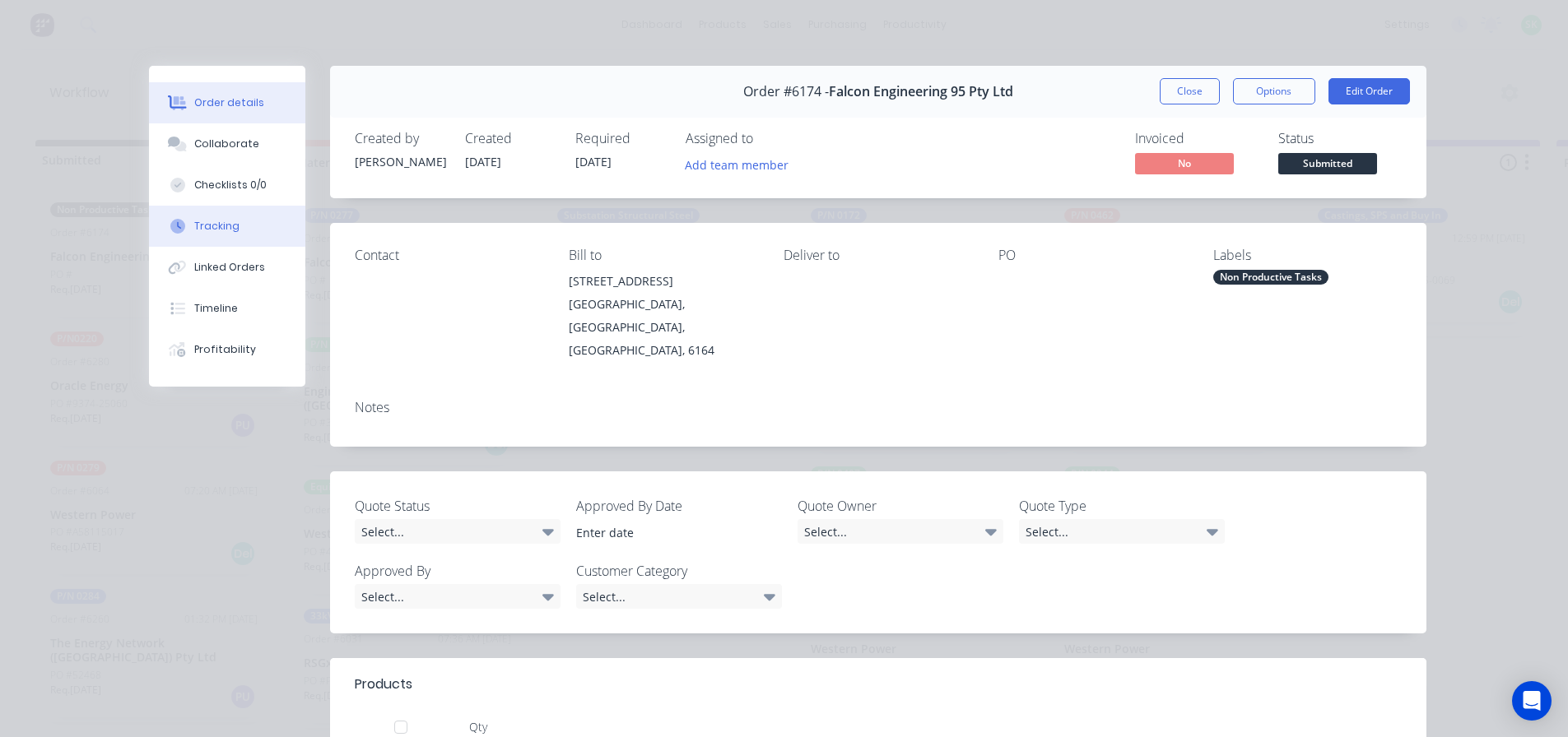
click at [232, 223] on button "Tracking" at bounding box center [228, 226] width 156 height 41
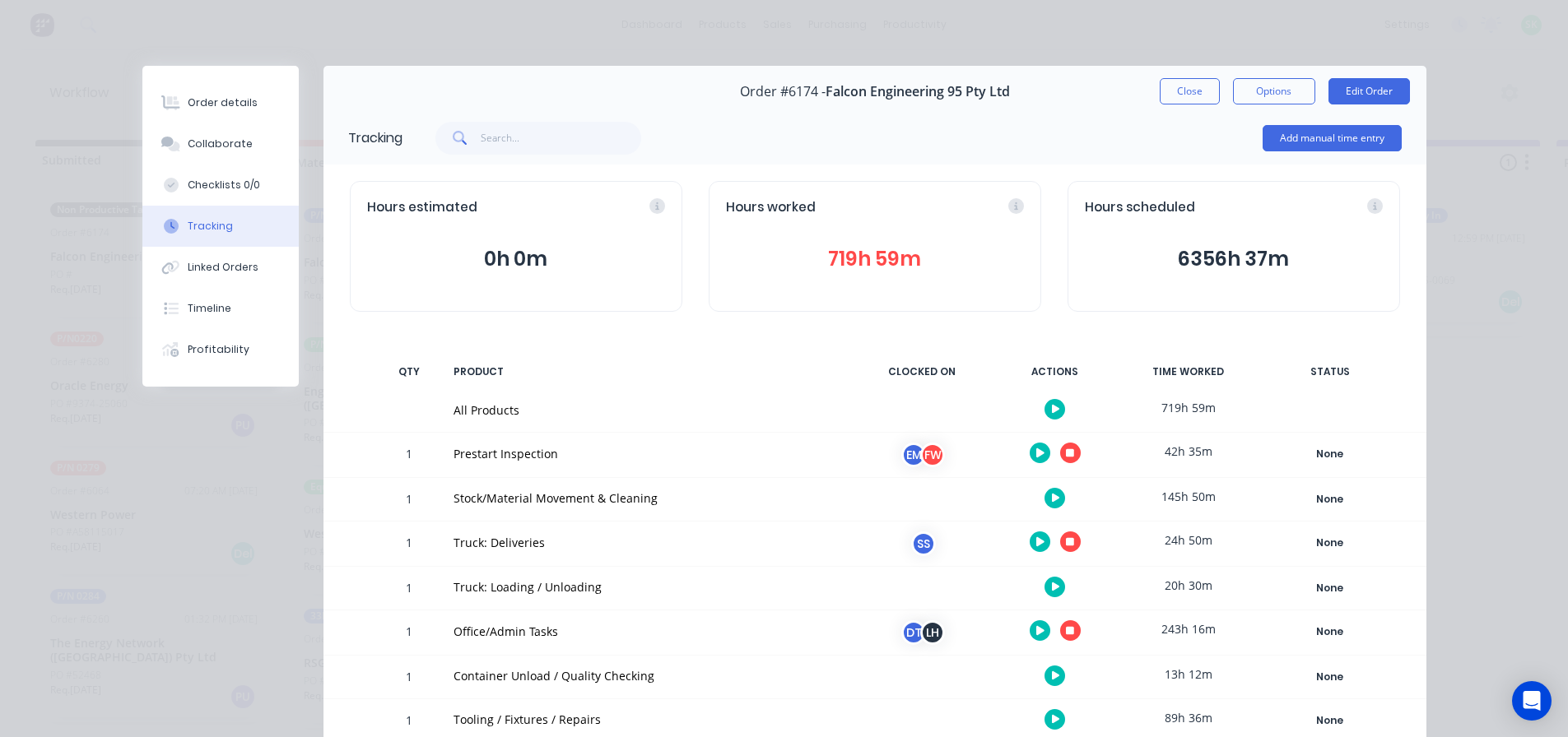
click at [1051, 500] on icon "button" at bounding box center [1055, 498] width 8 height 9
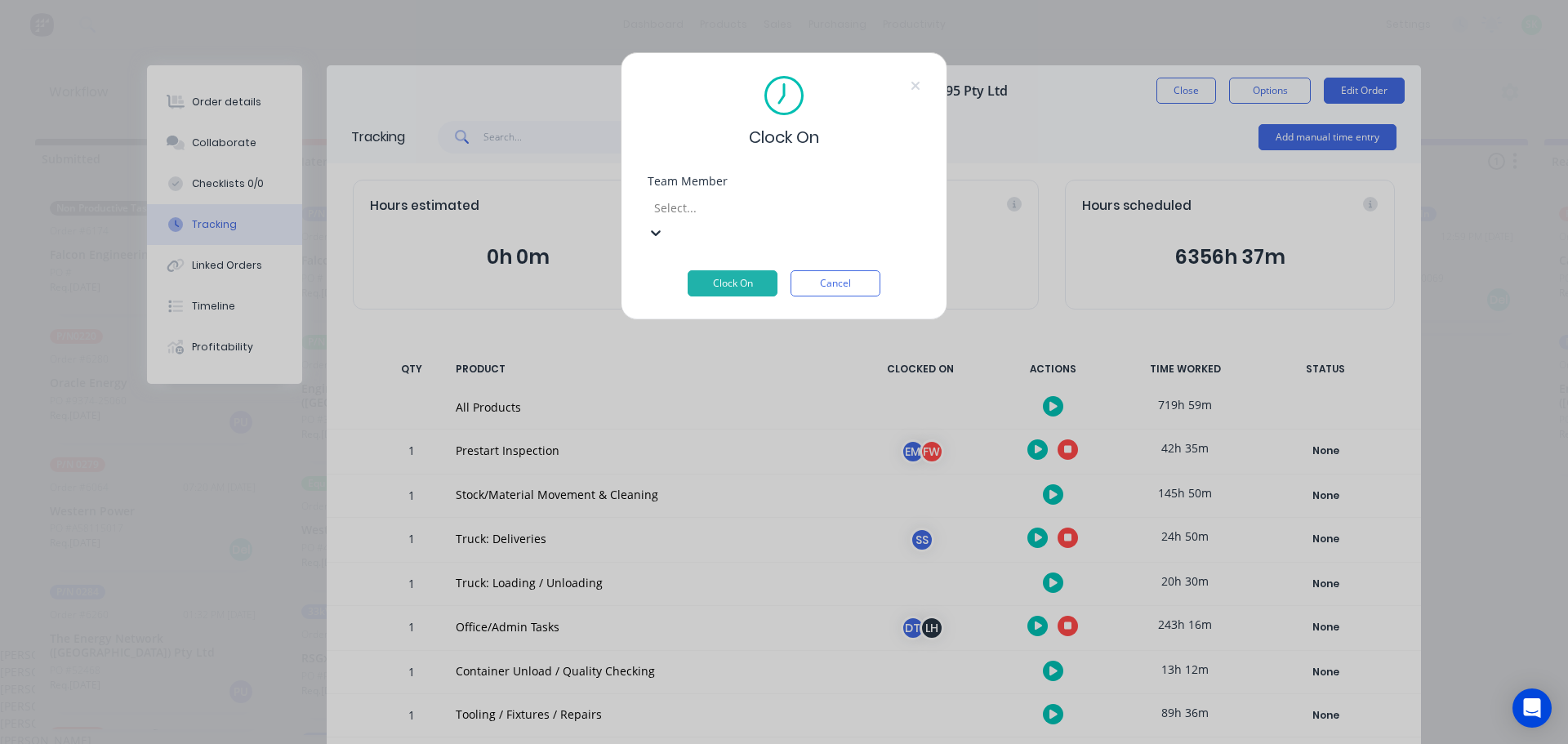
click at [839, 210] on div at bounding box center [770, 207] width 235 height 20
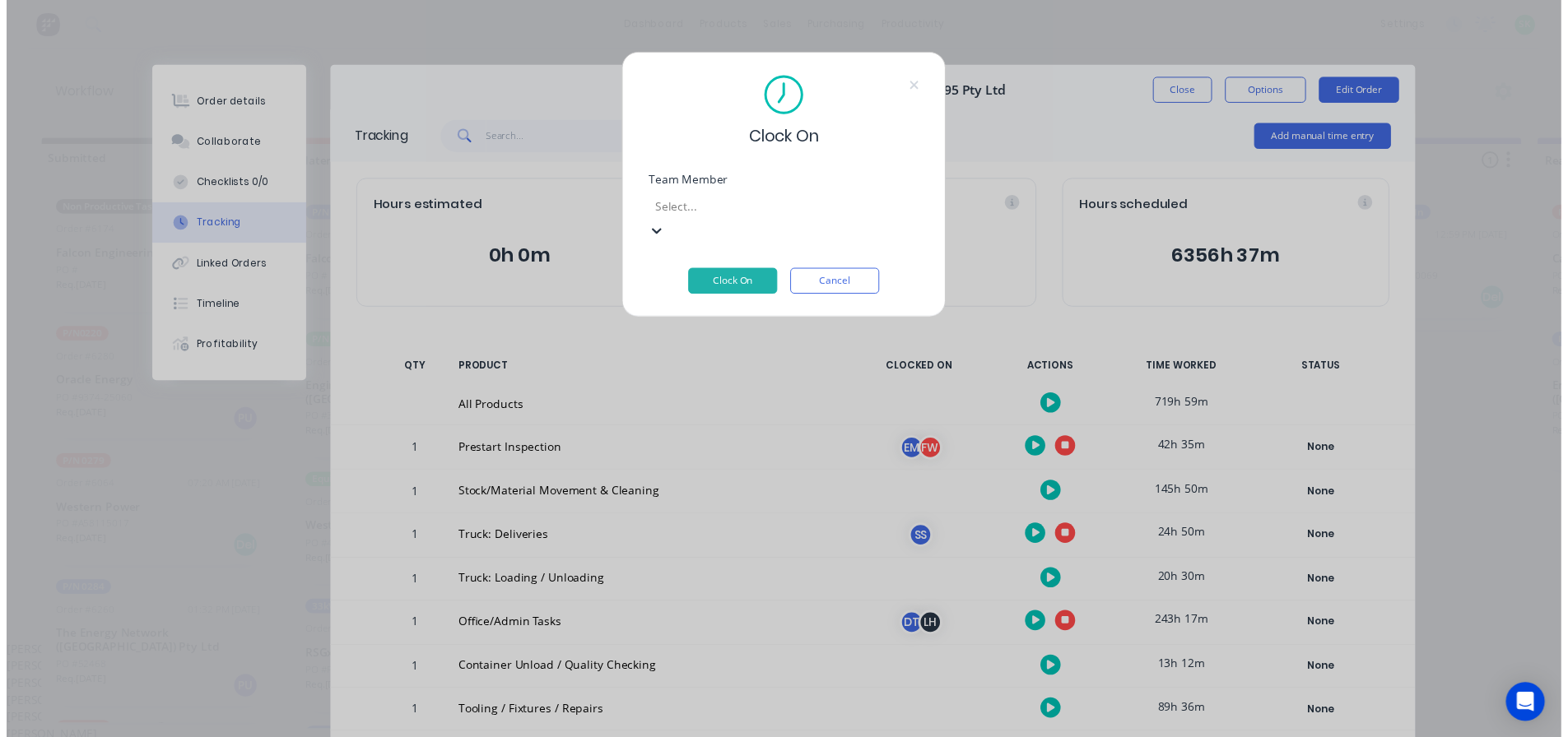
scroll to position [164, 0]
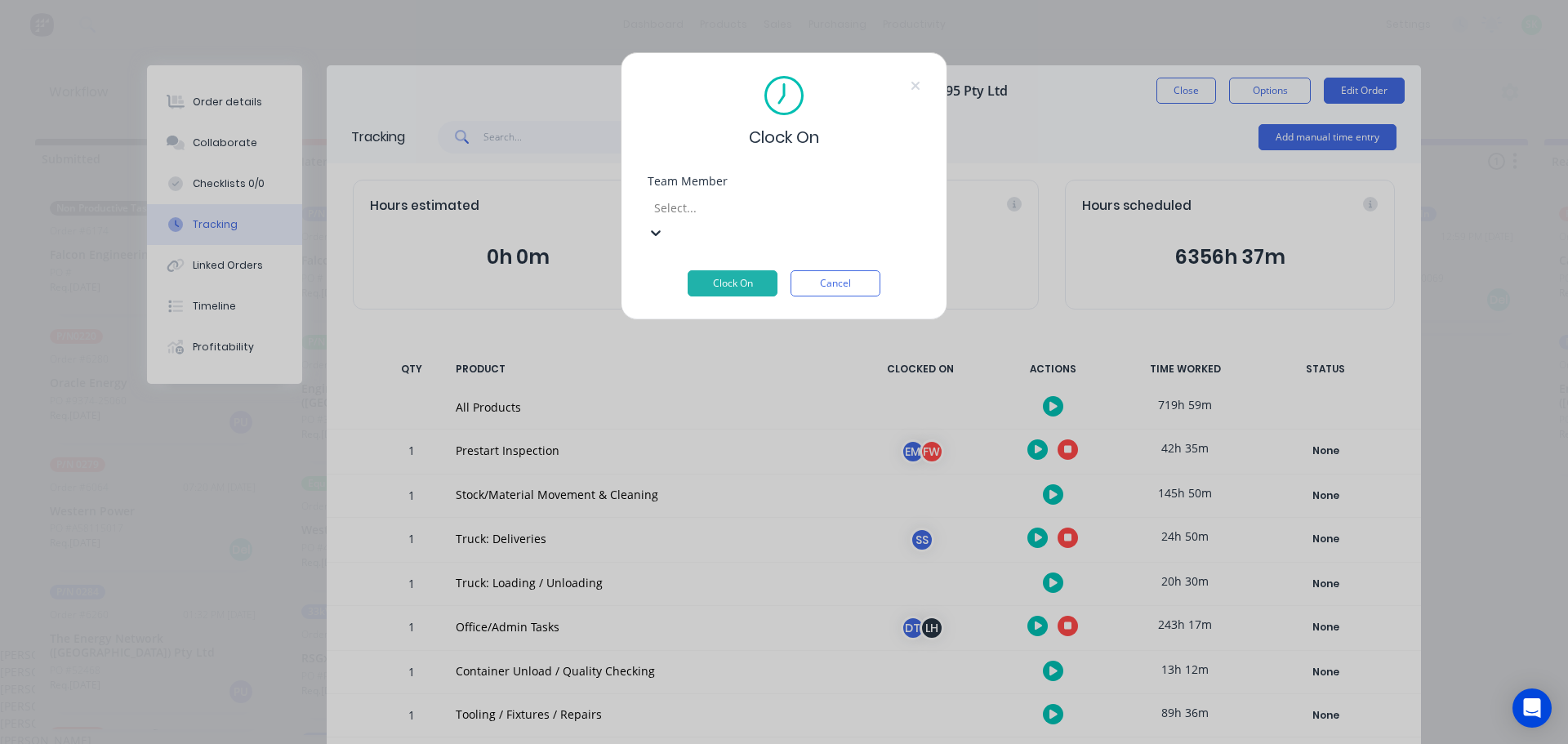
click at [709, 731] on div "[PERSON_NAME]" at bounding box center [777, 757] width 1556 height 17
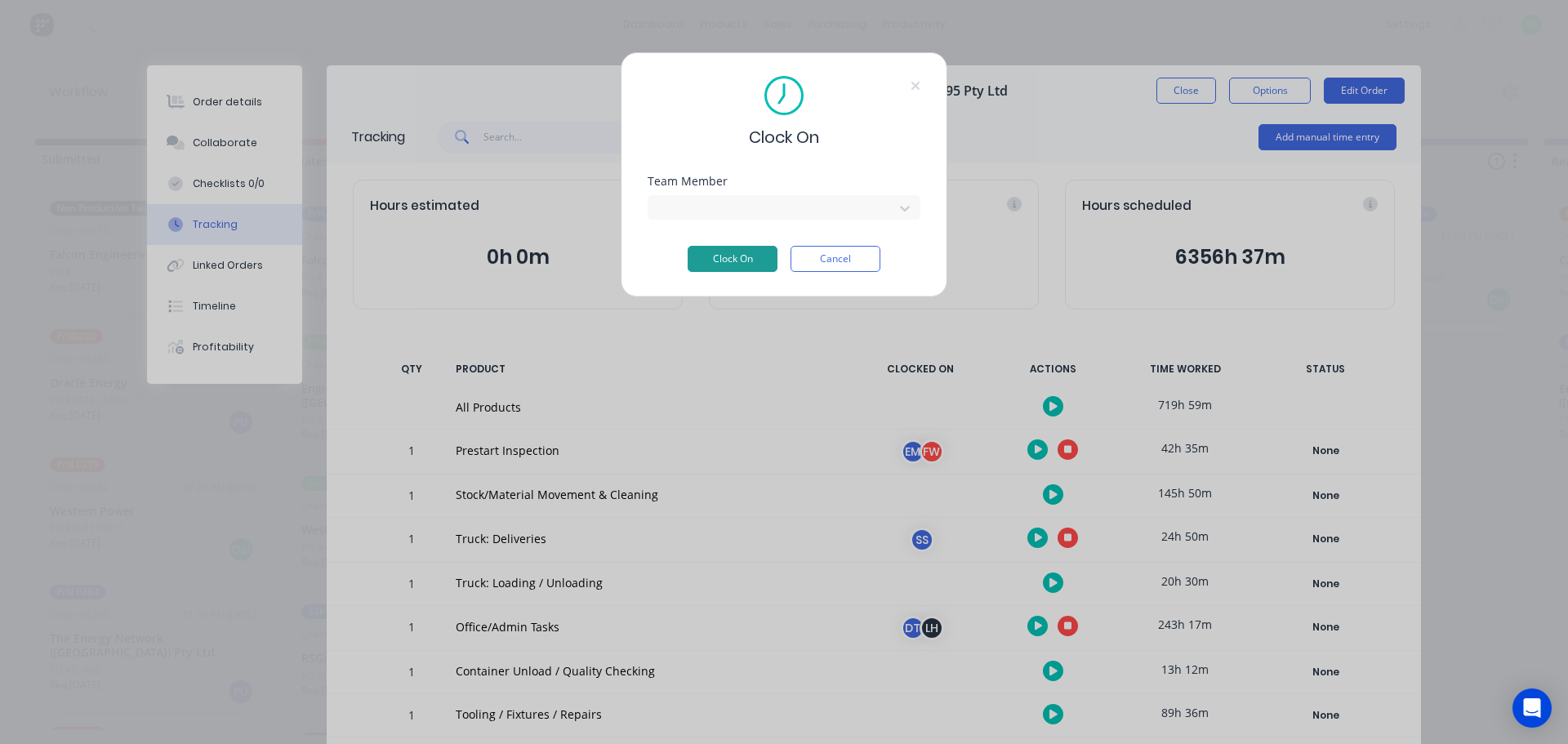
click at [725, 262] on button "Clock On" at bounding box center [732, 259] width 90 height 26
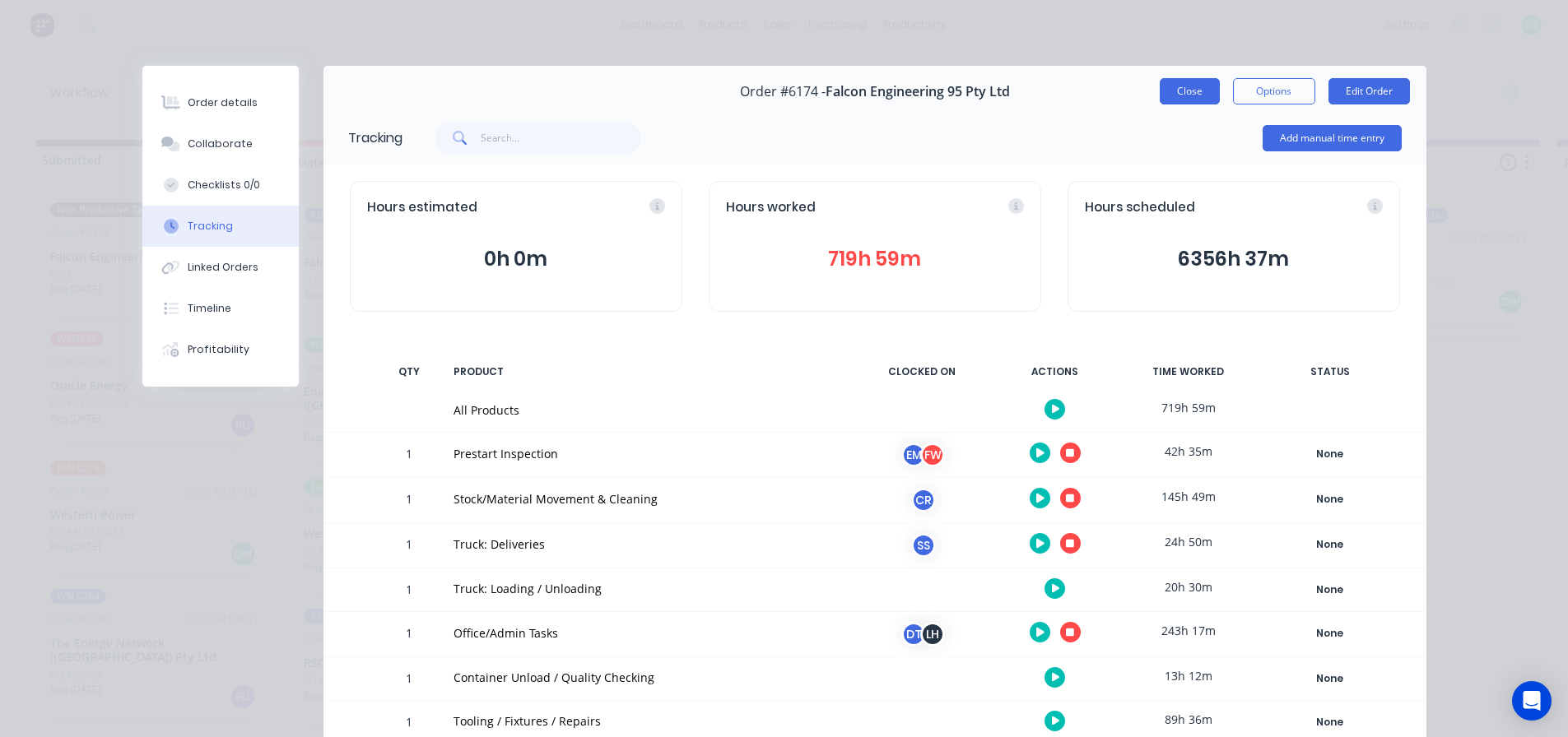
click at [1180, 92] on button "Close" at bounding box center [1189, 91] width 60 height 26
